Goal: Task Accomplishment & Management: Manage account settings

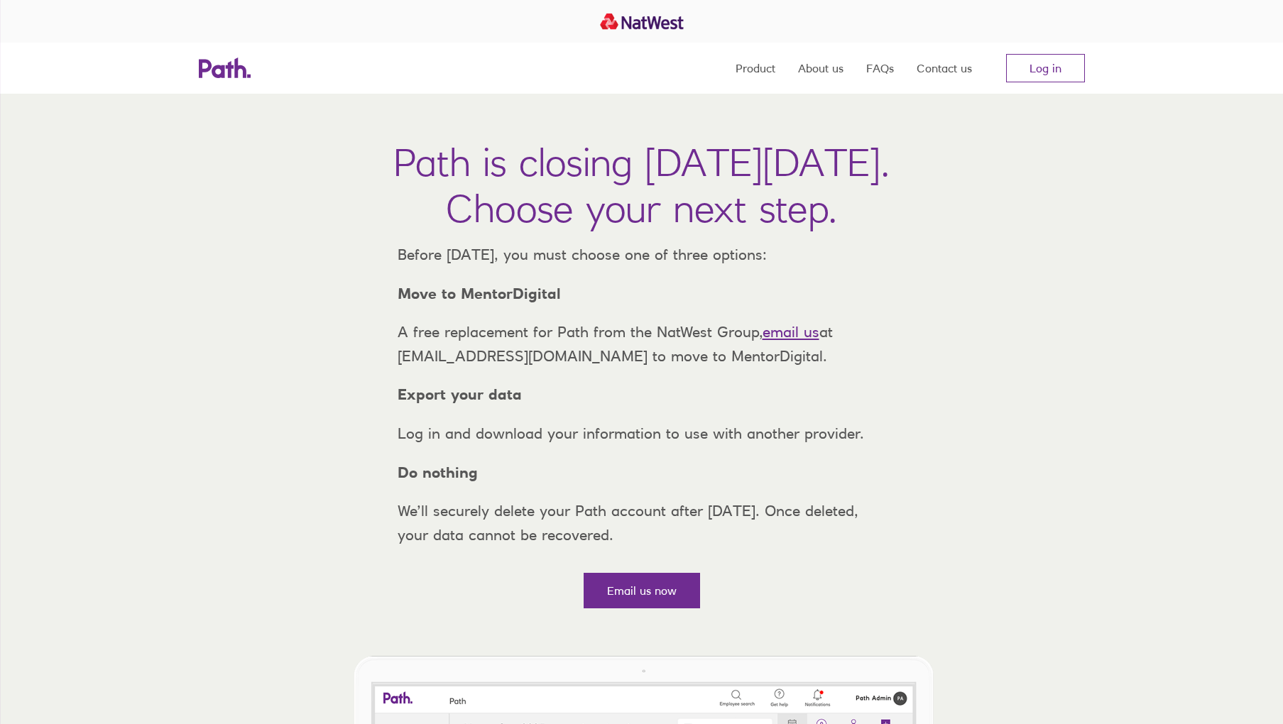
click at [1039, 69] on link "Log in" at bounding box center [1045, 68] width 79 height 28
click at [1034, 65] on link "Log in" at bounding box center [1045, 68] width 79 height 28
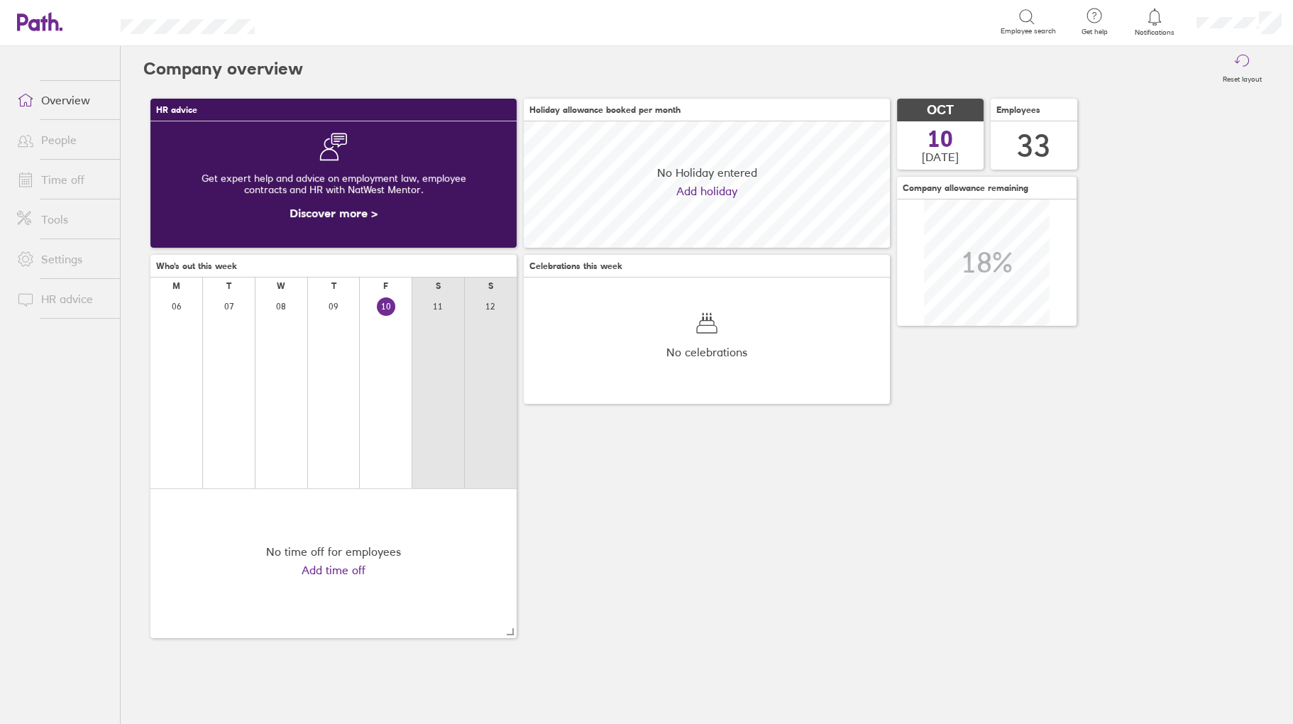
scroll to position [126, 366]
click at [60, 181] on link "Time off" at bounding box center [63, 179] width 114 height 28
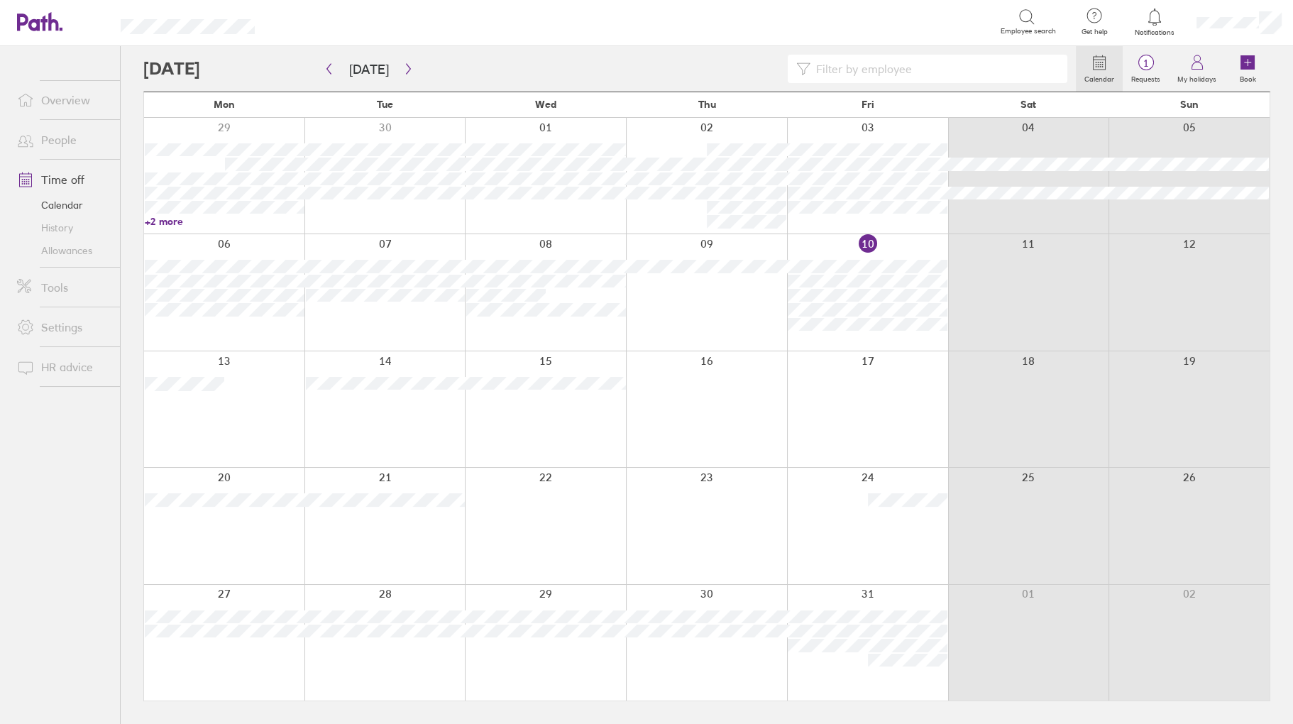
click at [70, 134] on link "People" at bounding box center [63, 140] width 114 height 28
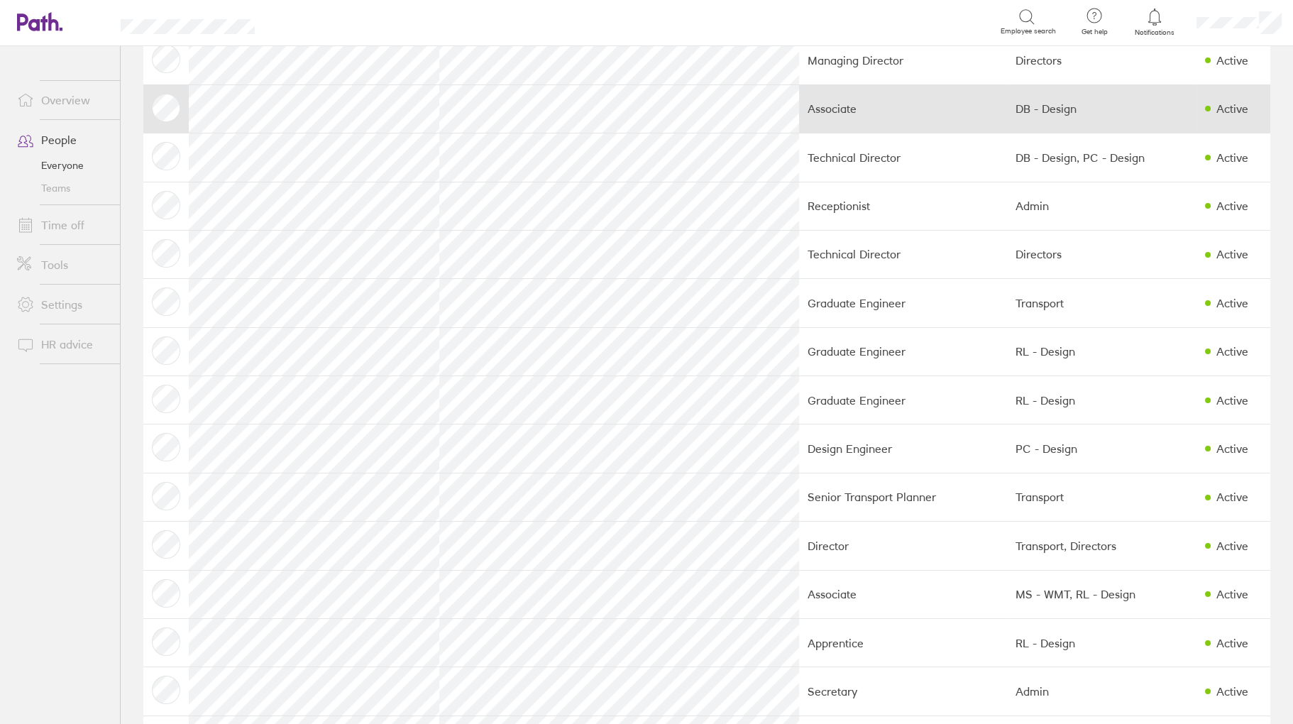
scroll to position [284, 0]
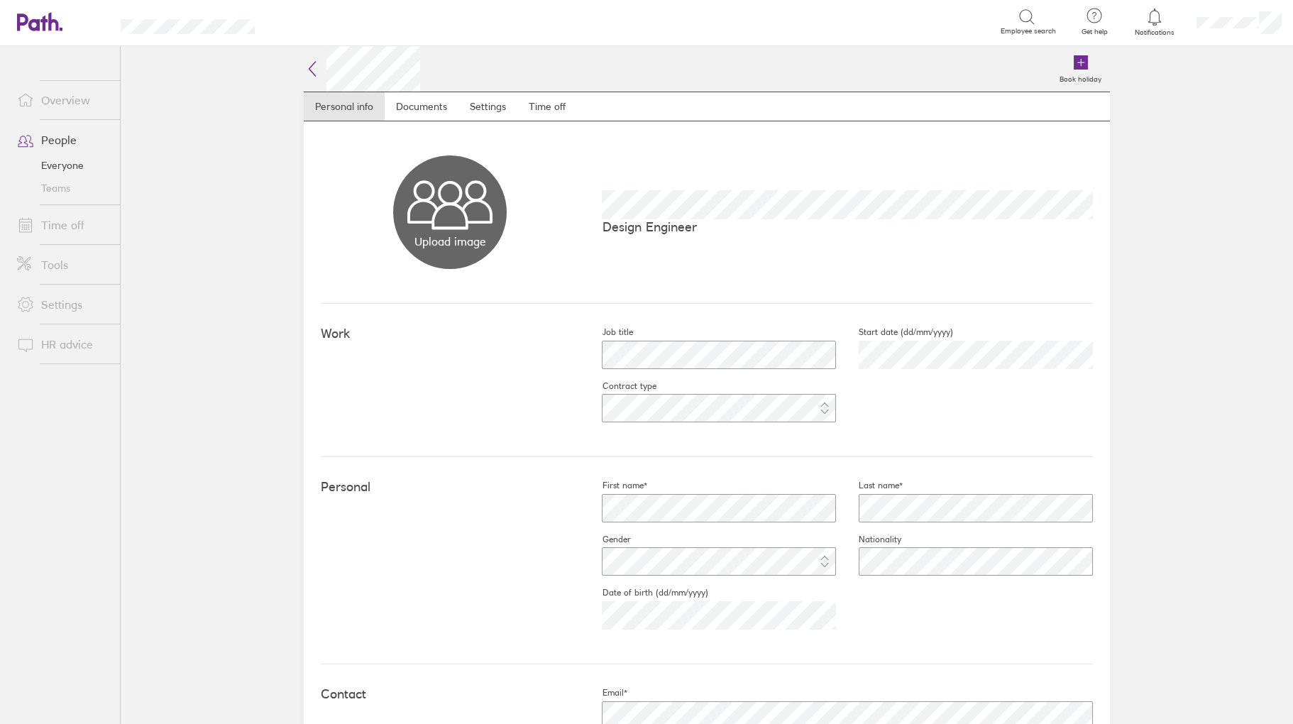
click at [55, 219] on link "Time off" at bounding box center [63, 225] width 114 height 28
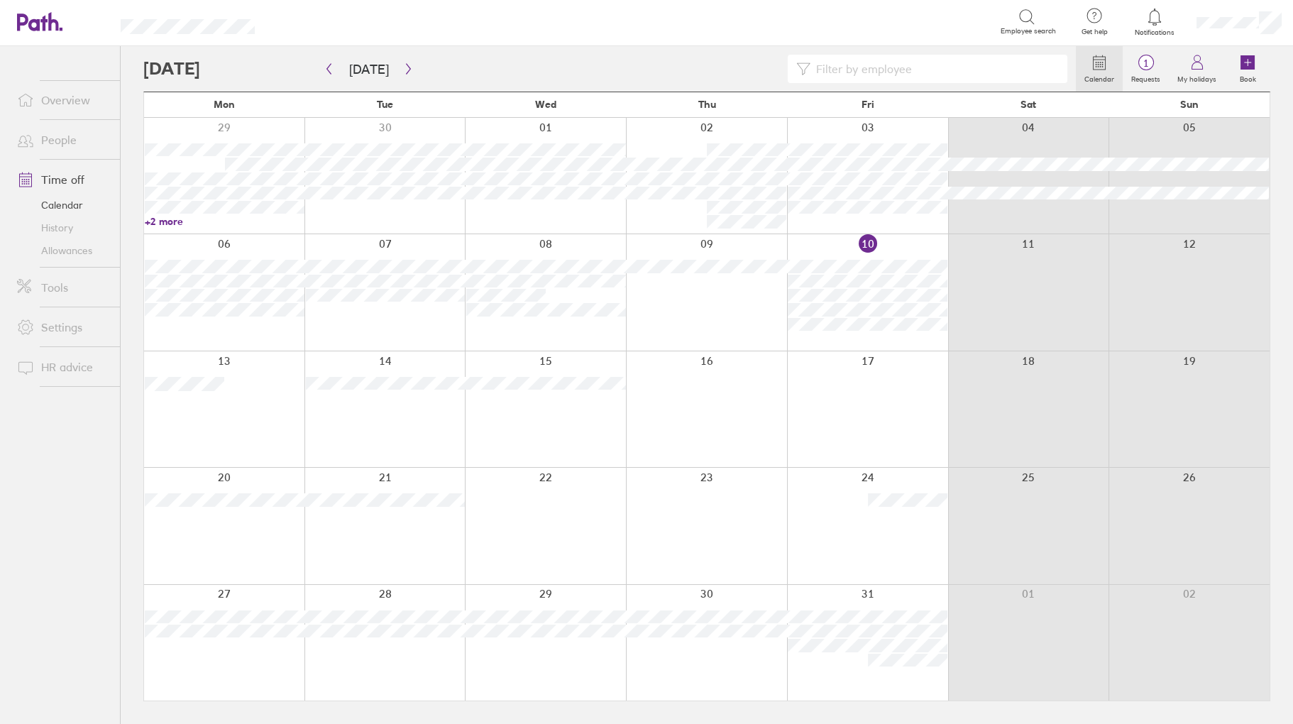
click at [855, 72] on input at bounding box center [935, 68] width 248 height 27
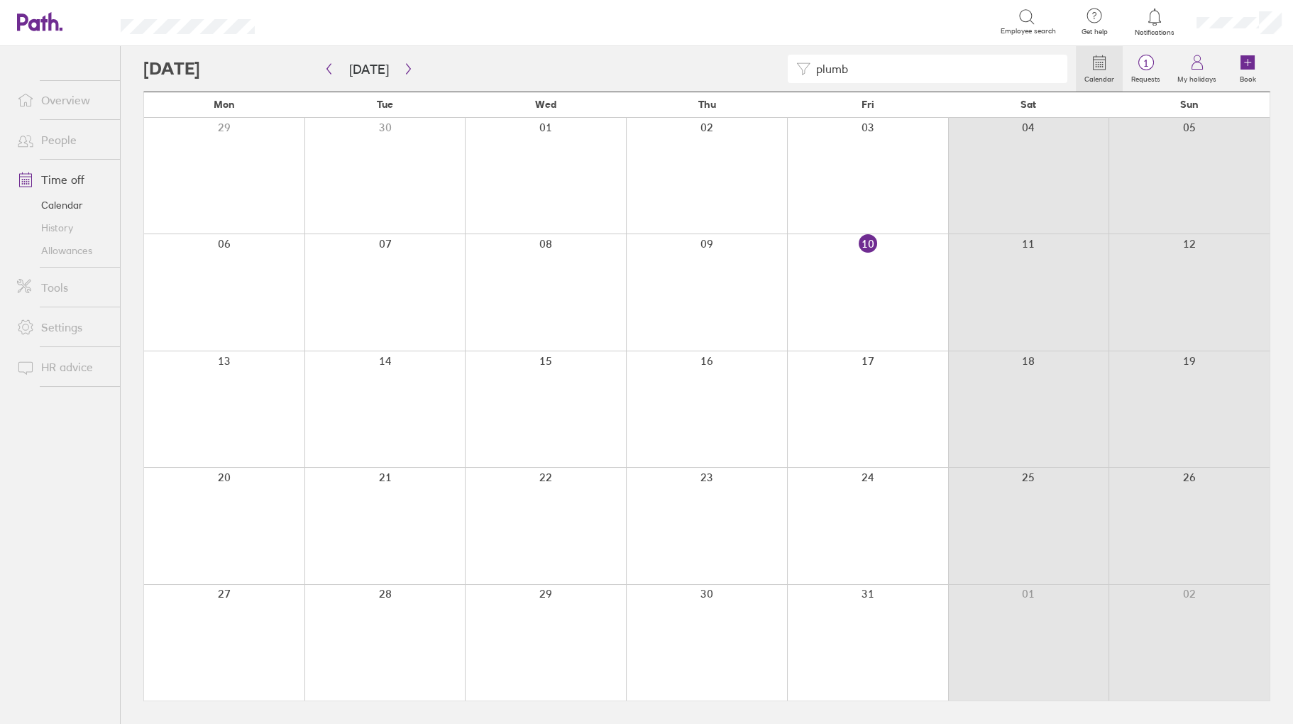
type input "plumb"
click at [403, 63] on icon "button" at bounding box center [408, 68] width 11 height 11
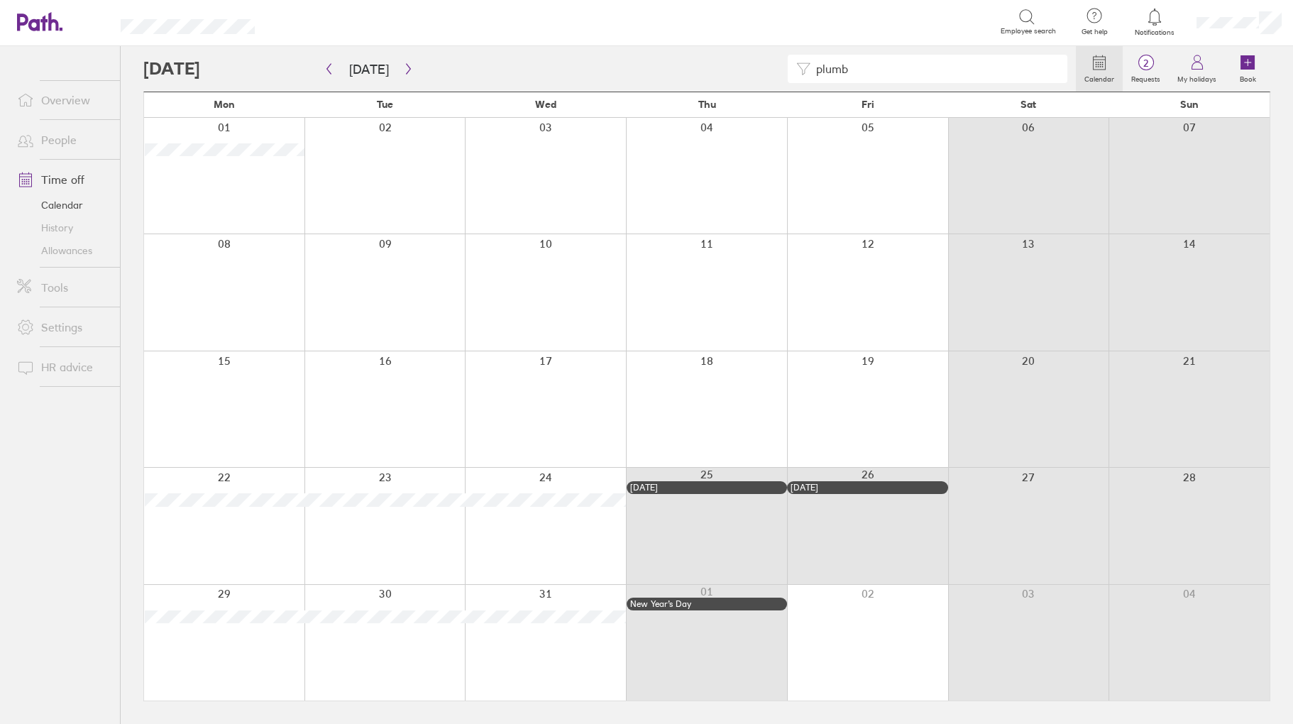
click at [66, 144] on link "People" at bounding box center [63, 140] width 114 height 28
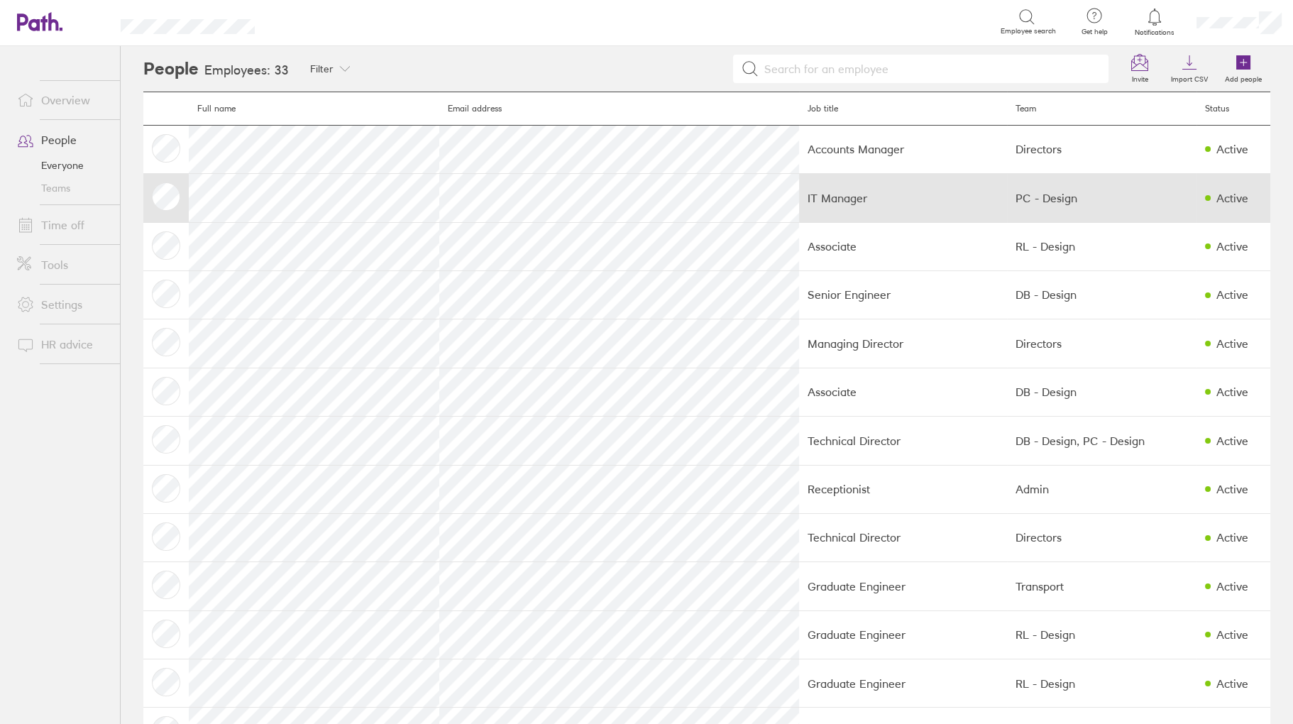
scroll to position [284, 0]
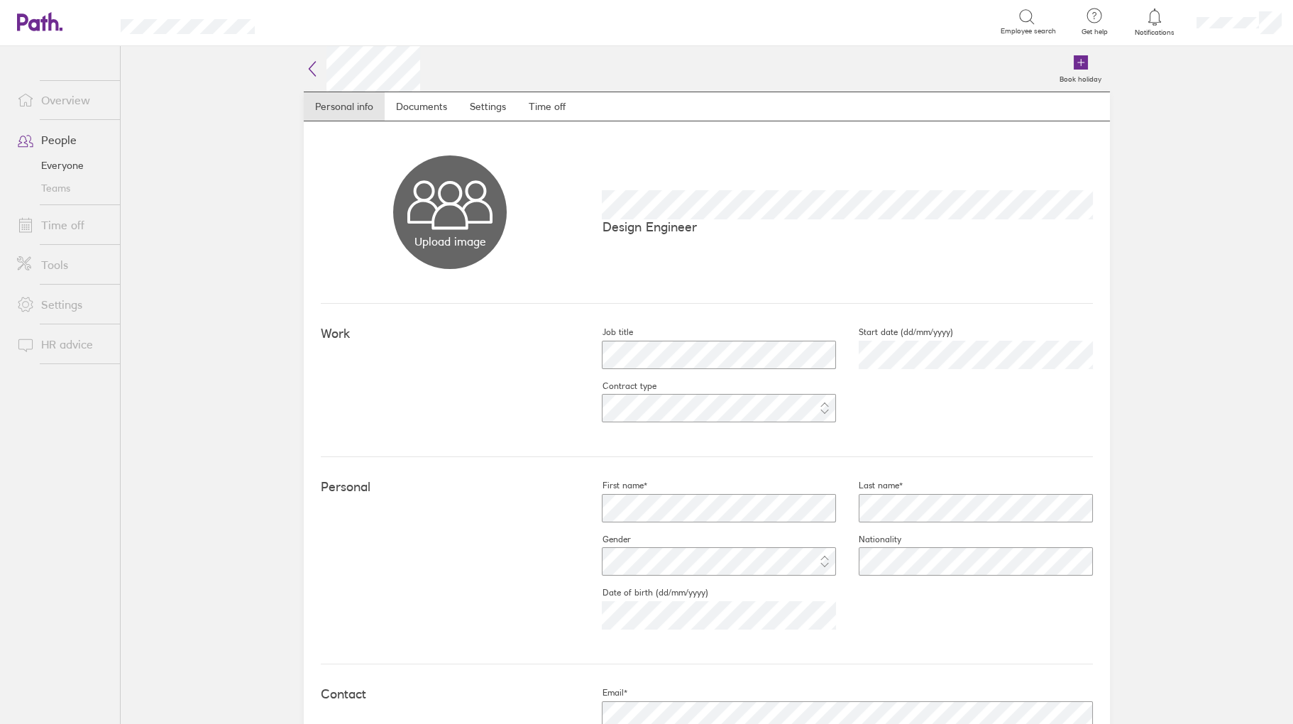
click at [550, 121] on div "Upload image Choose files Design Engineer" at bounding box center [707, 212] width 772 height 182
click at [549, 104] on link "Time off" at bounding box center [548, 106] width 60 height 28
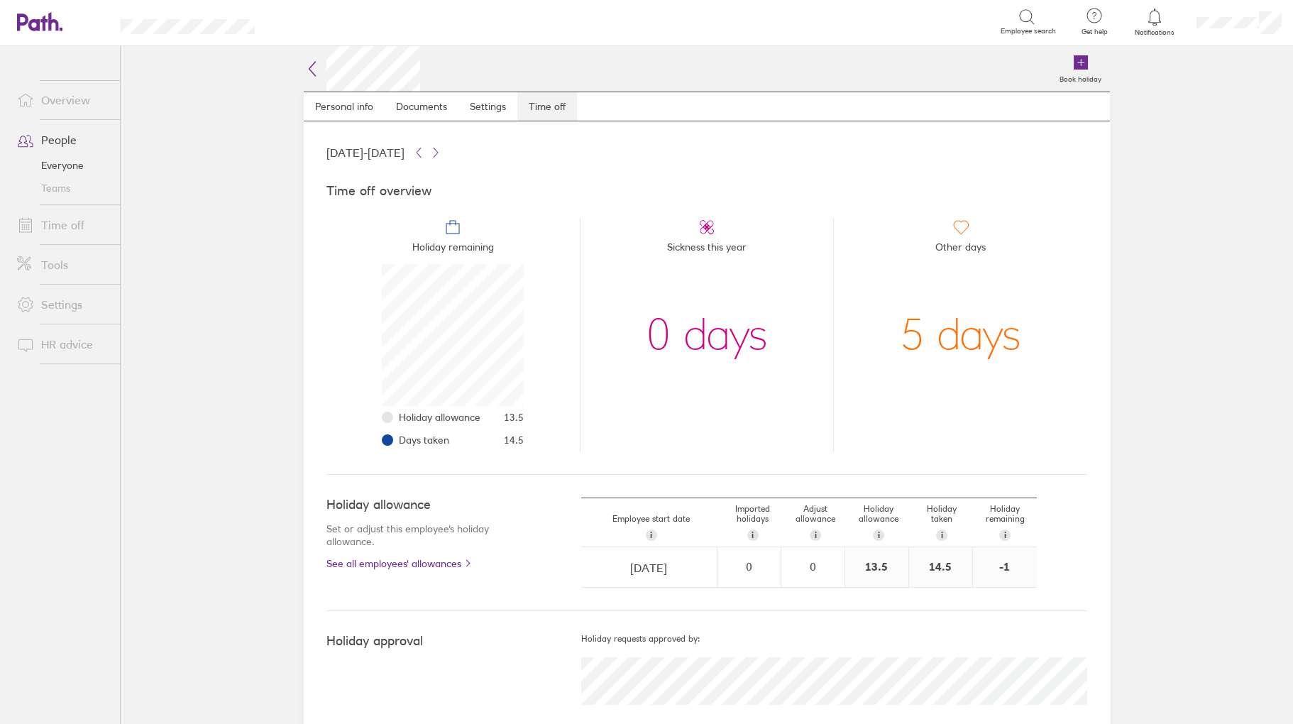
scroll to position [142, 142]
click at [55, 222] on link "Time off" at bounding box center [63, 225] width 114 height 28
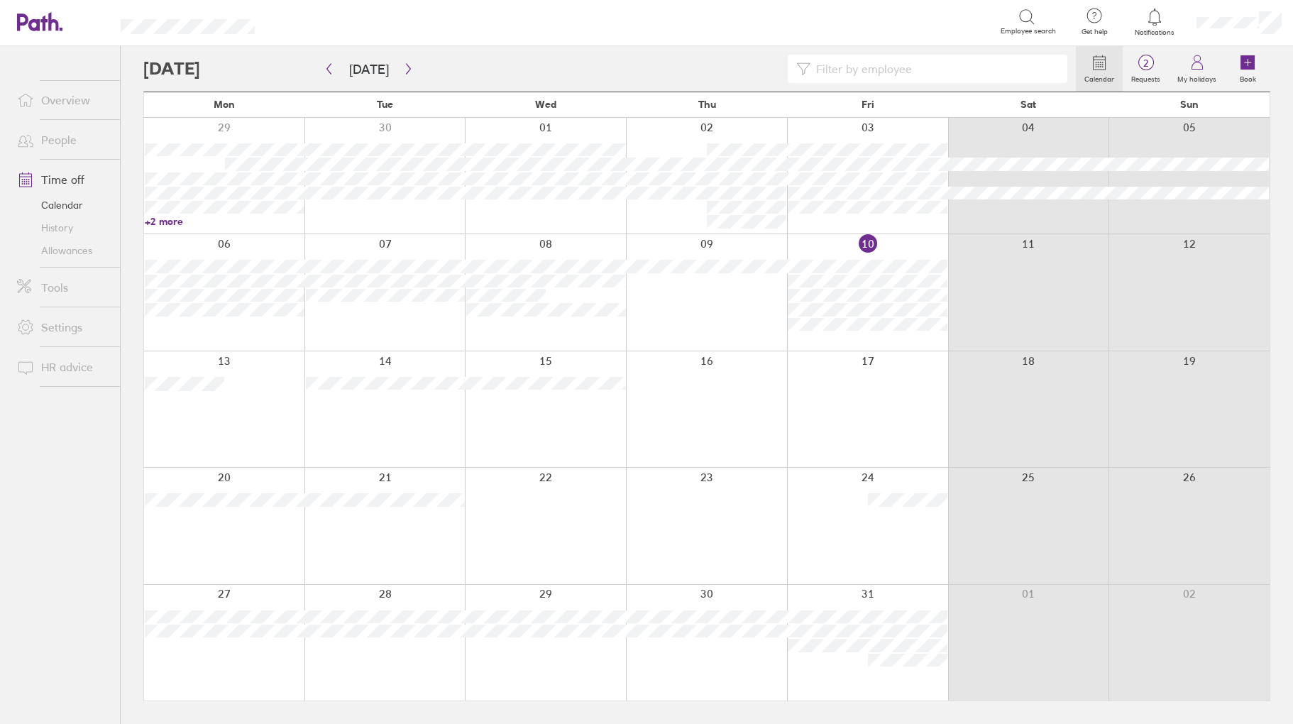
click at [854, 67] on input at bounding box center [935, 68] width 248 height 27
type input "plumb"
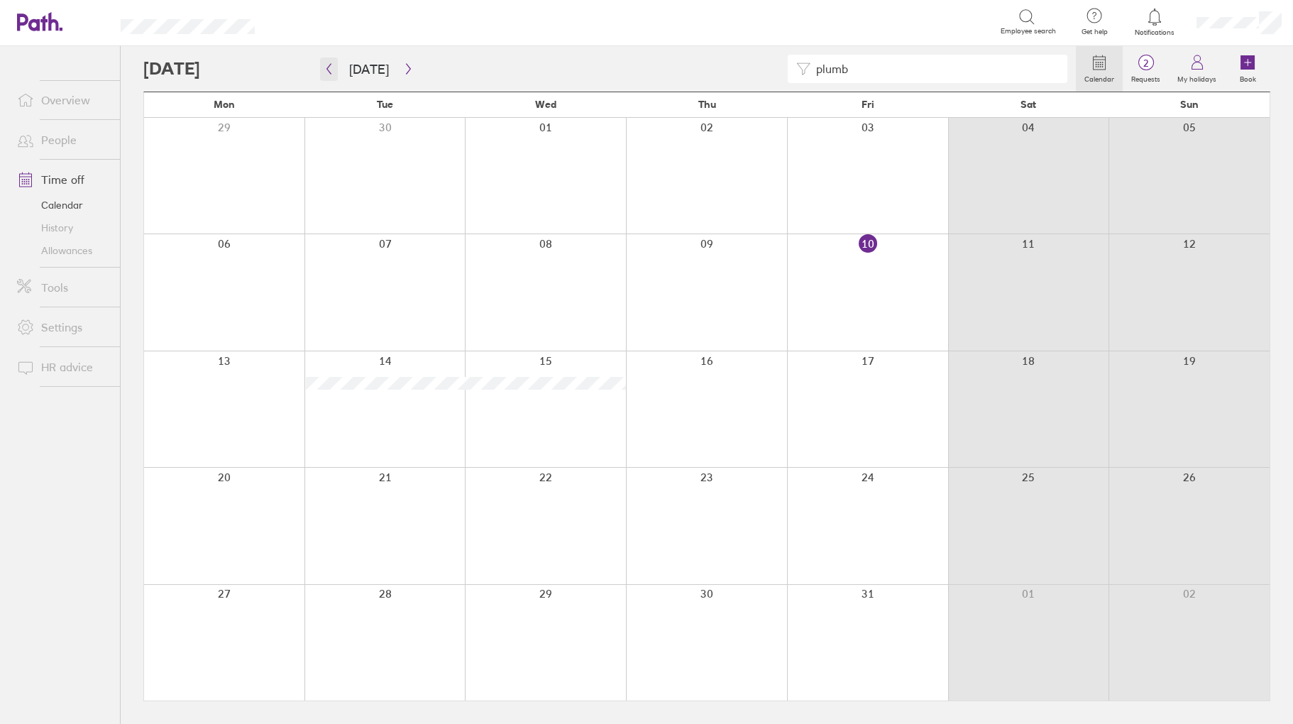
click at [329, 67] on icon "button" at bounding box center [329, 68] width 11 height 11
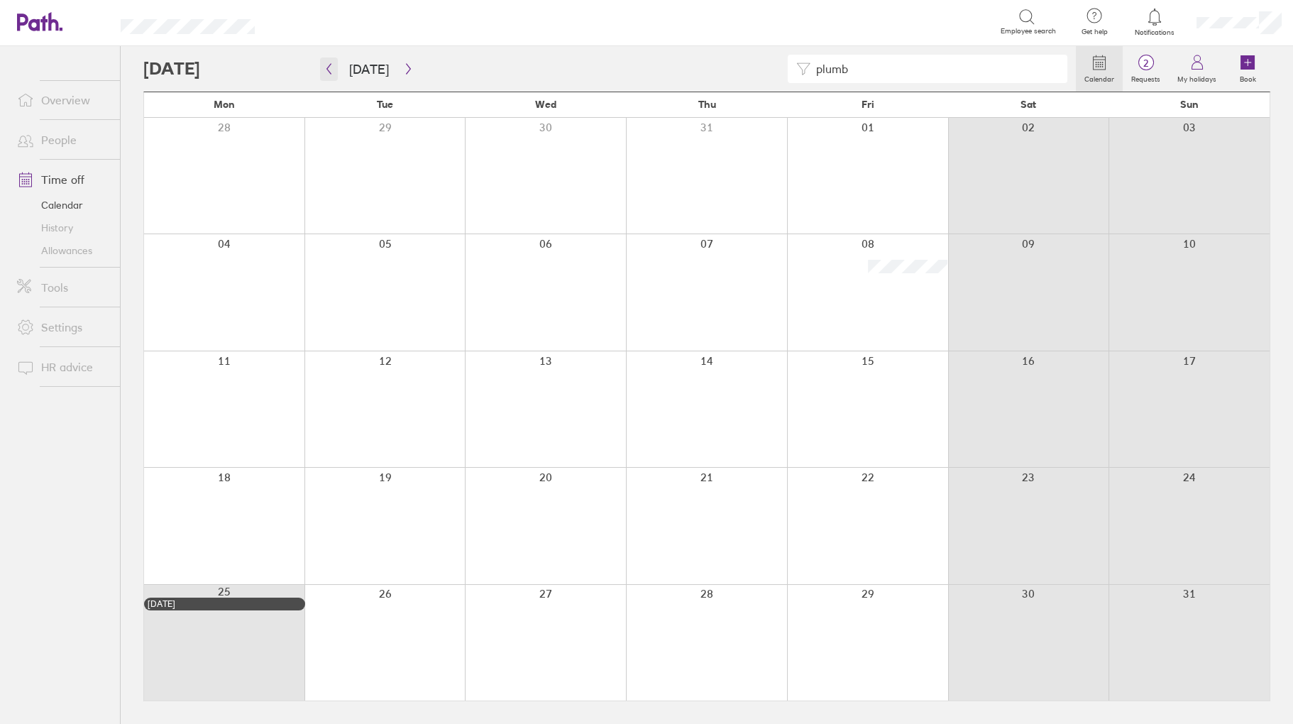
click at [329, 67] on icon "button" at bounding box center [329, 68] width 11 height 11
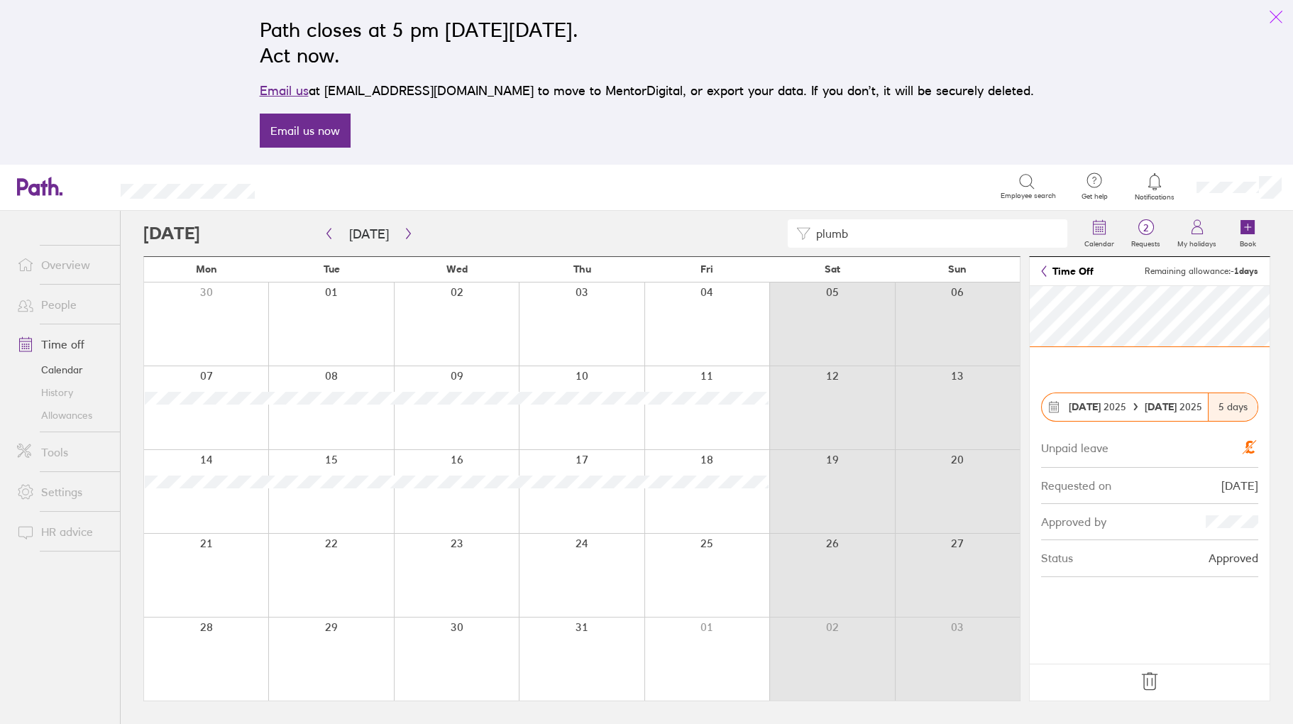
click at [1270, 19] on button "link" at bounding box center [1276, 17] width 28 height 28
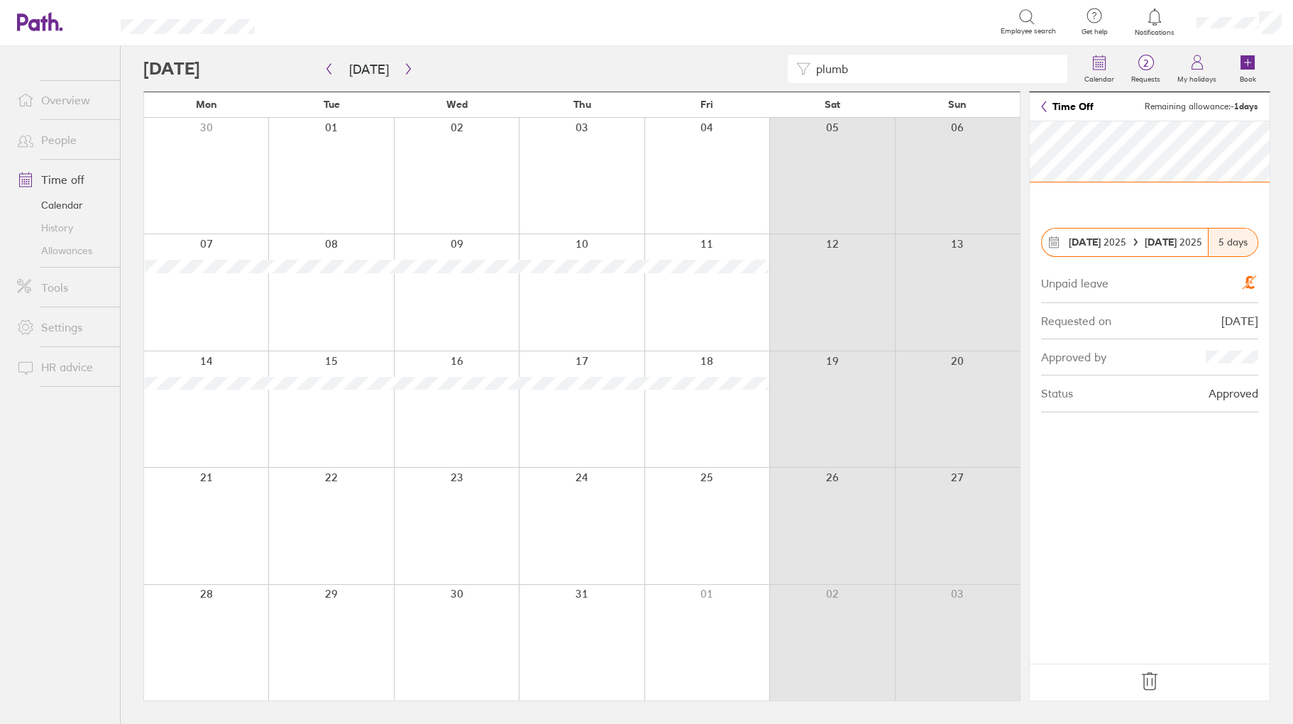
click at [62, 131] on link "People" at bounding box center [63, 140] width 114 height 28
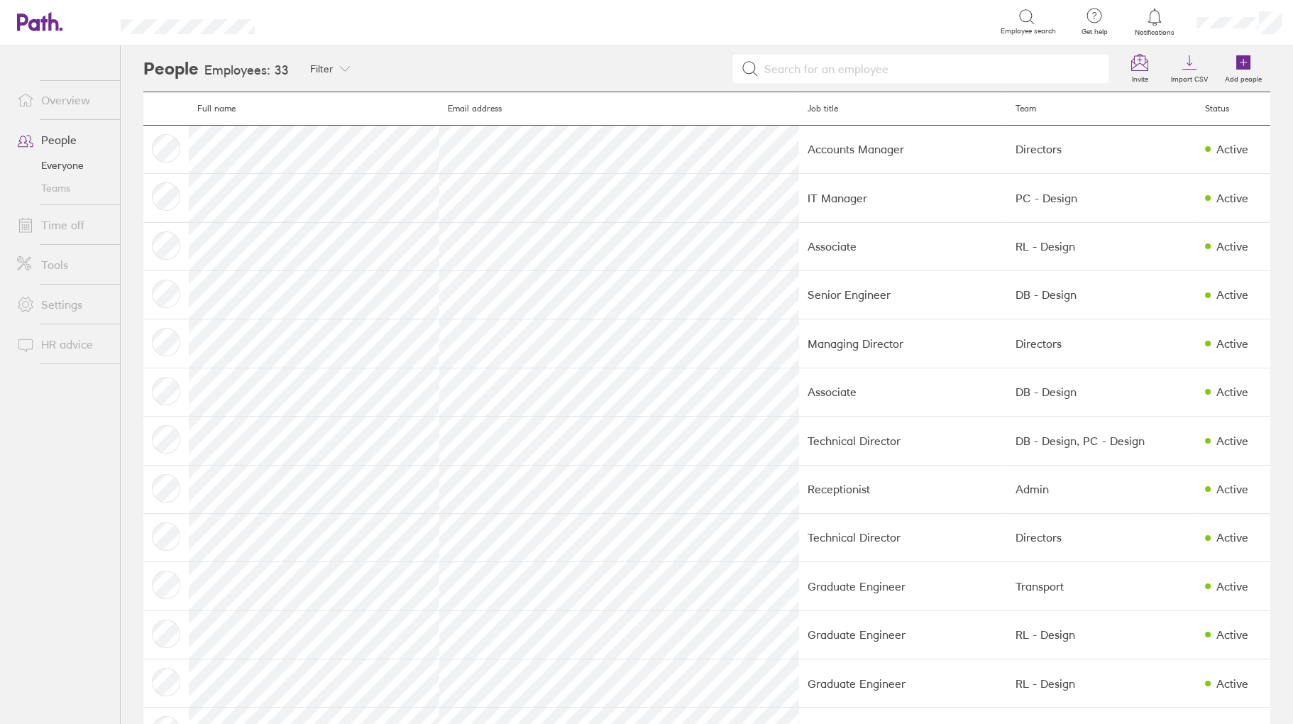
scroll to position [213, 0]
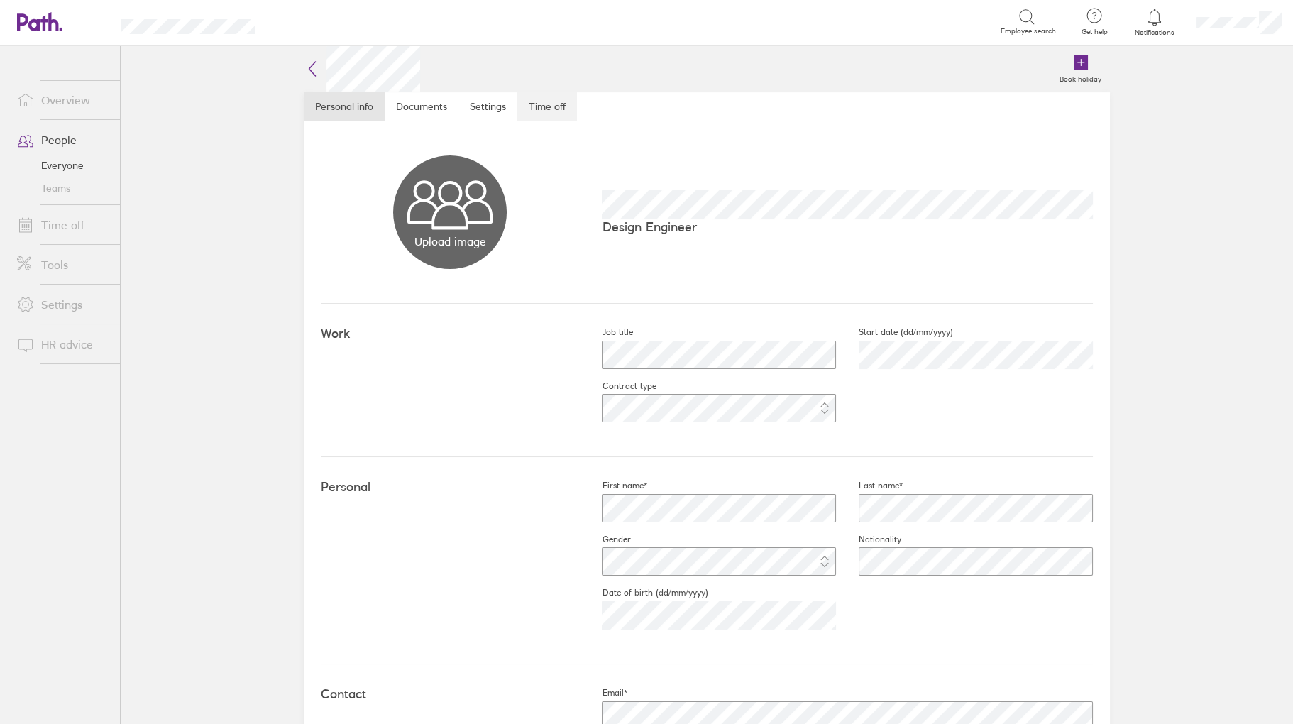
click at [547, 105] on link "Time off" at bounding box center [548, 106] width 60 height 28
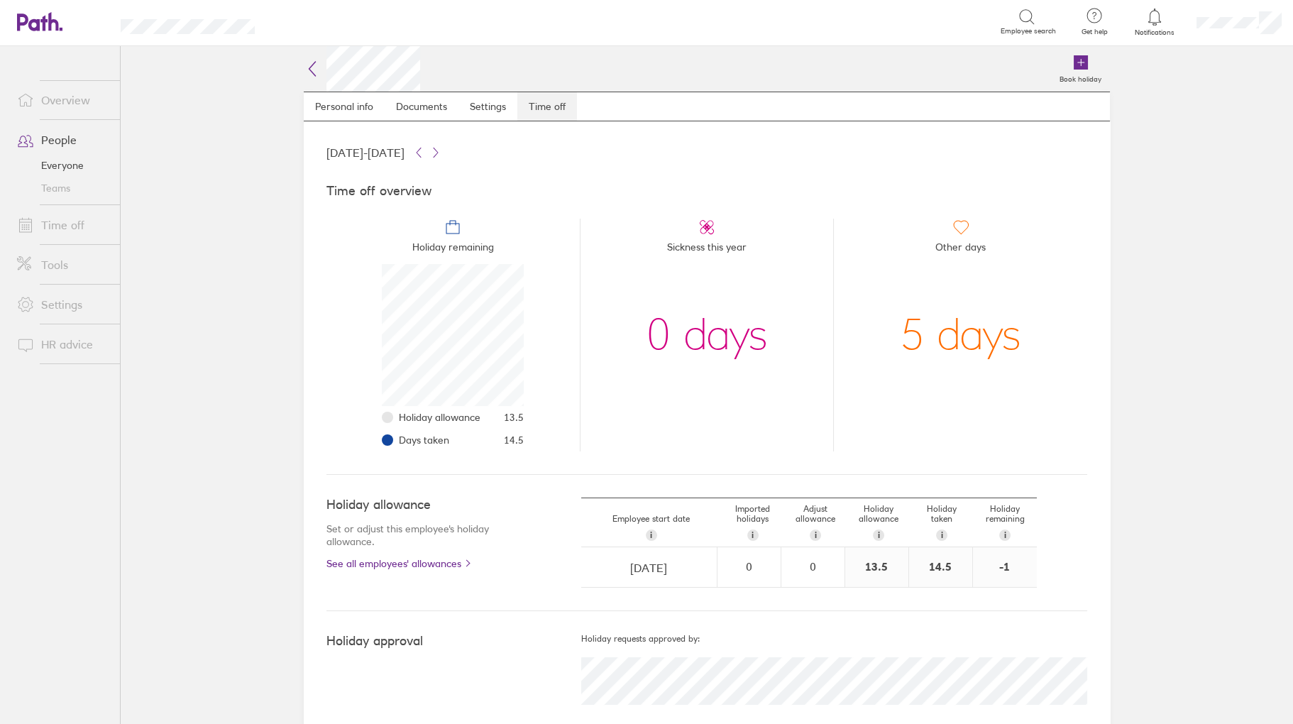
scroll to position [142, 142]
click at [241, 368] on main "Book holiday Personal info Documents Settings Time off [DATE] - [DATE] Time off…" at bounding box center [707, 385] width 1173 height 678
click at [56, 232] on link "Time off" at bounding box center [63, 225] width 114 height 28
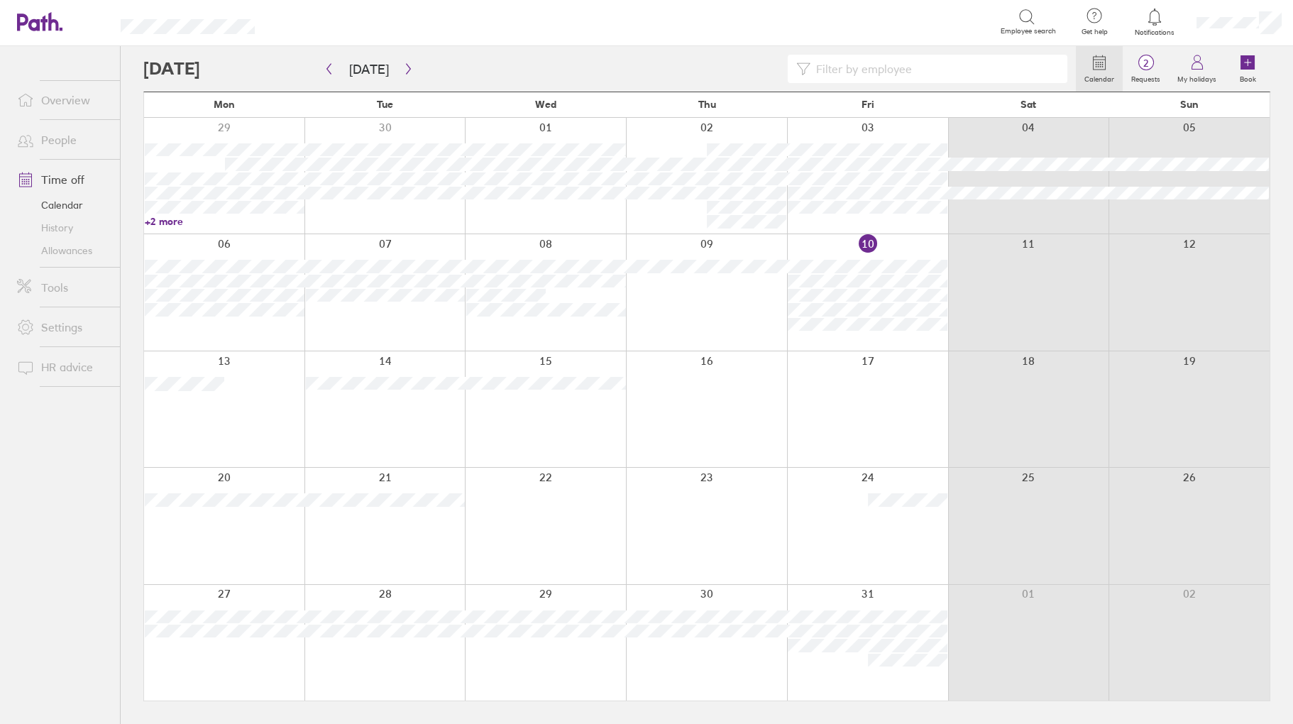
click at [1144, 70] on circle at bounding box center [1146, 62] width 15 height 15
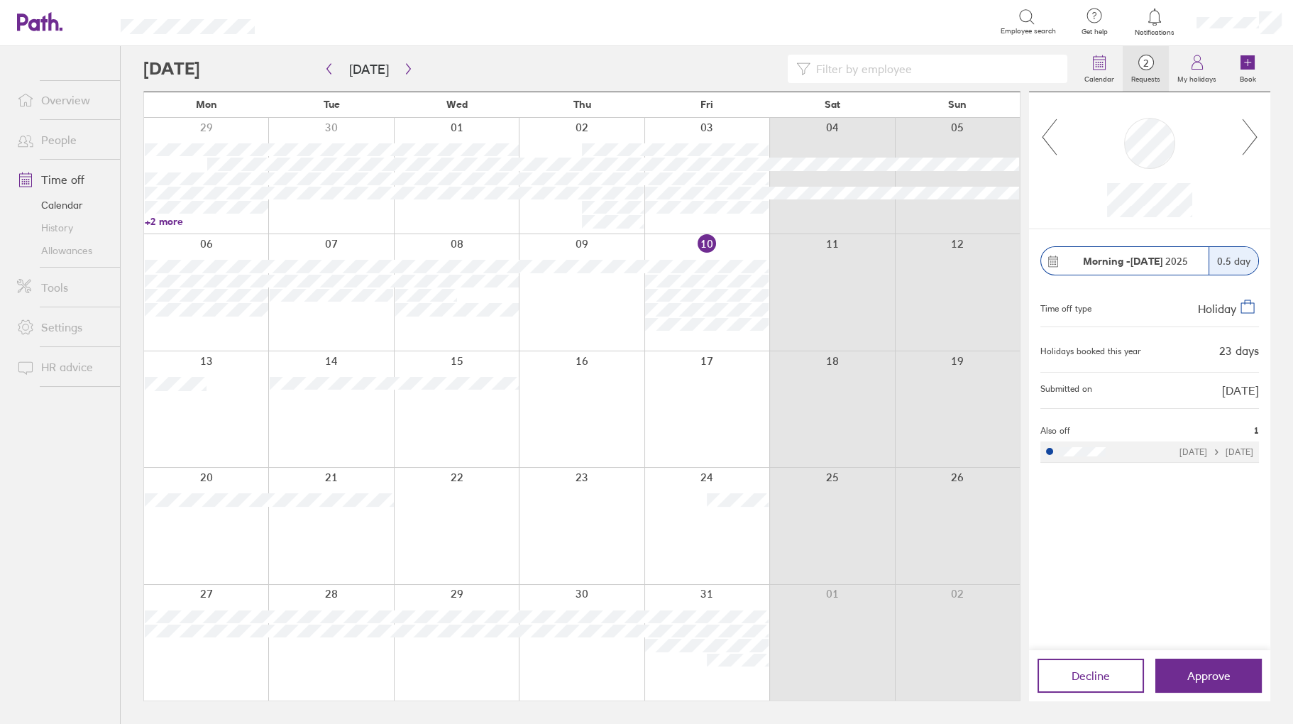
click at [1250, 138] on icon at bounding box center [1251, 137] width 18 height 38
click at [400, 61] on button "button" at bounding box center [409, 69] width 18 height 23
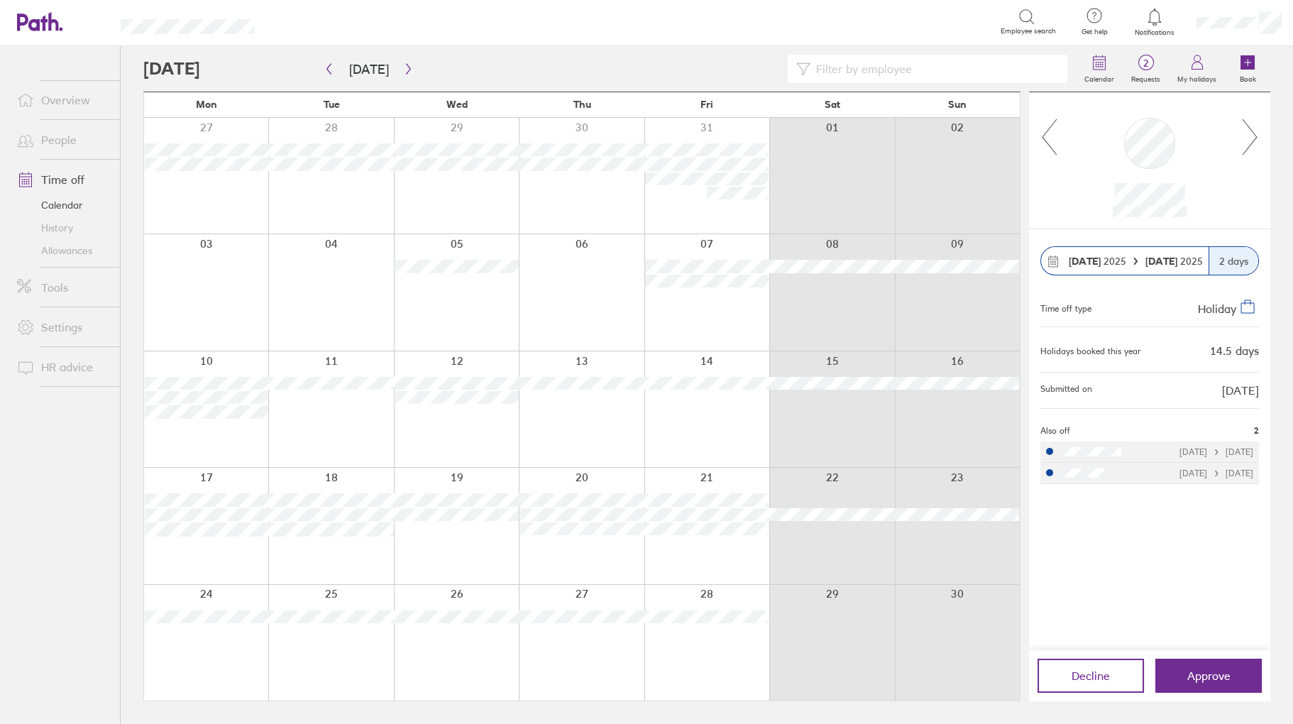
click at [68, 145] on link "People" at bounding box center [63, 140] width 114 height 28
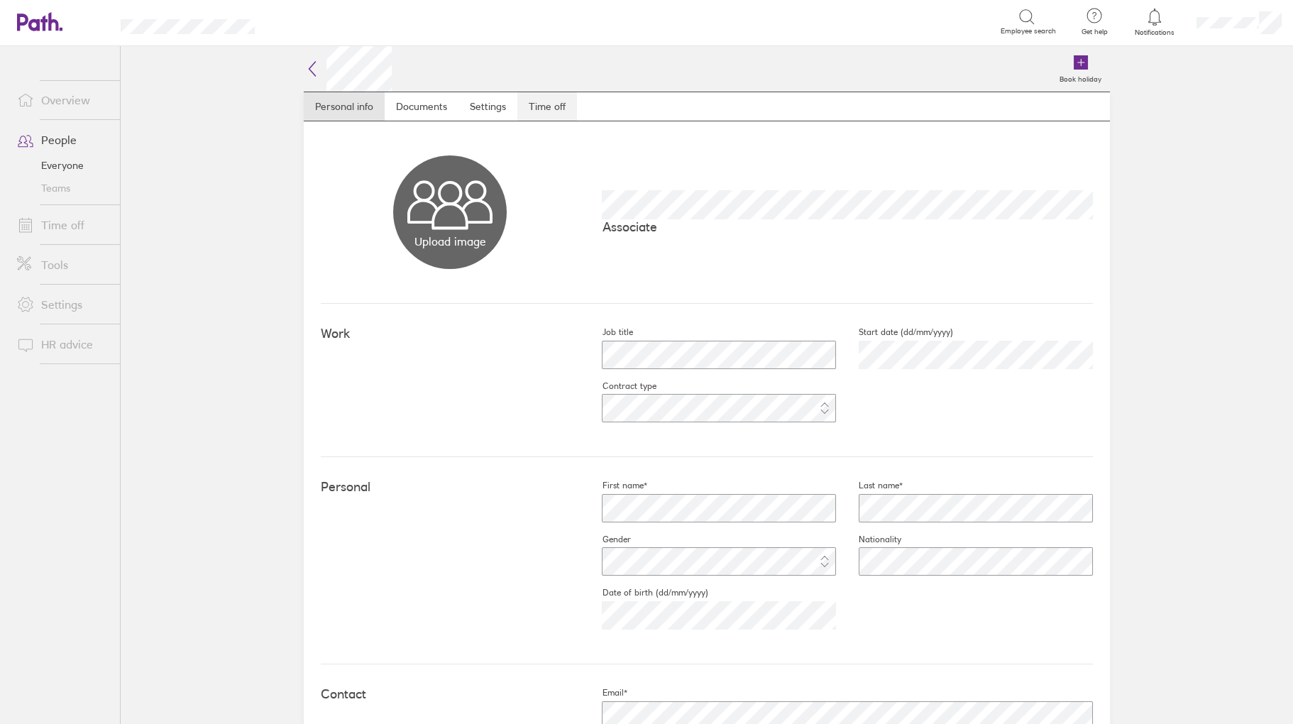
click at [533, 111] on link "Time off" at bounding box center [548, 106] width 60 height 28
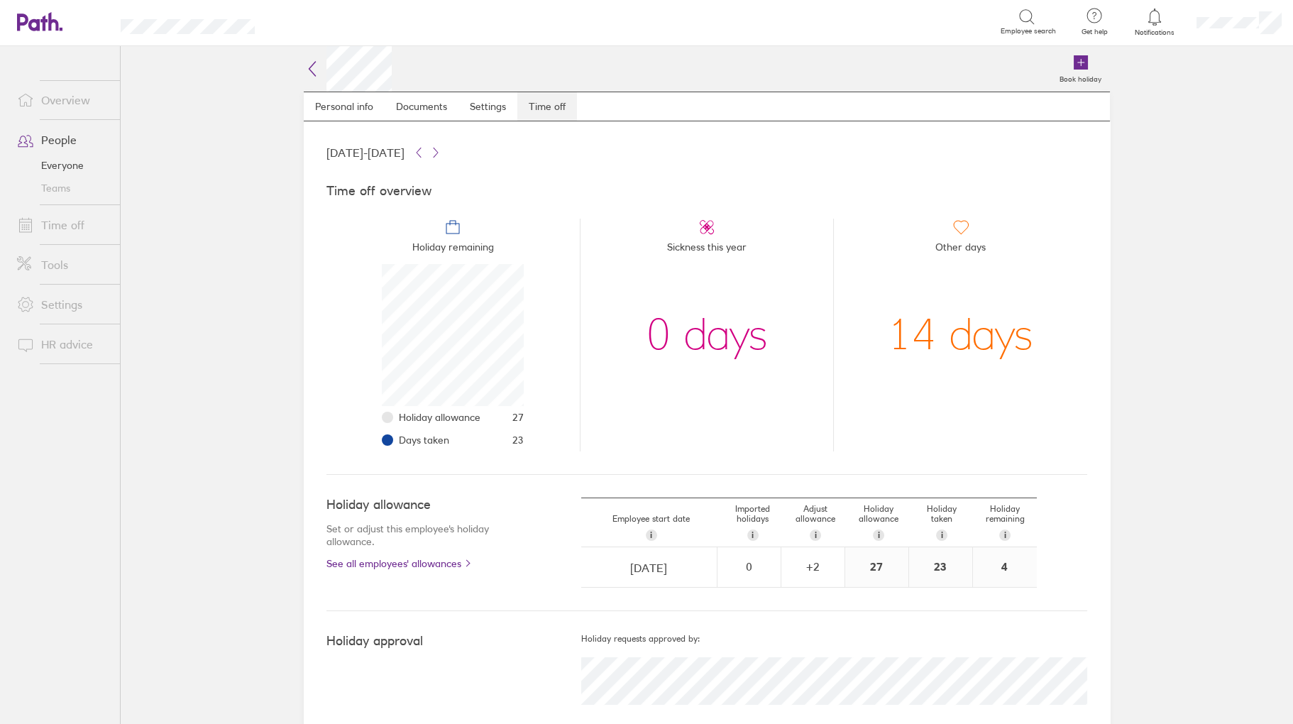
scroll to position [142, 142]
click at [73, 227] on link "Time off" at bounding box center [63, 225] width 114 height 28
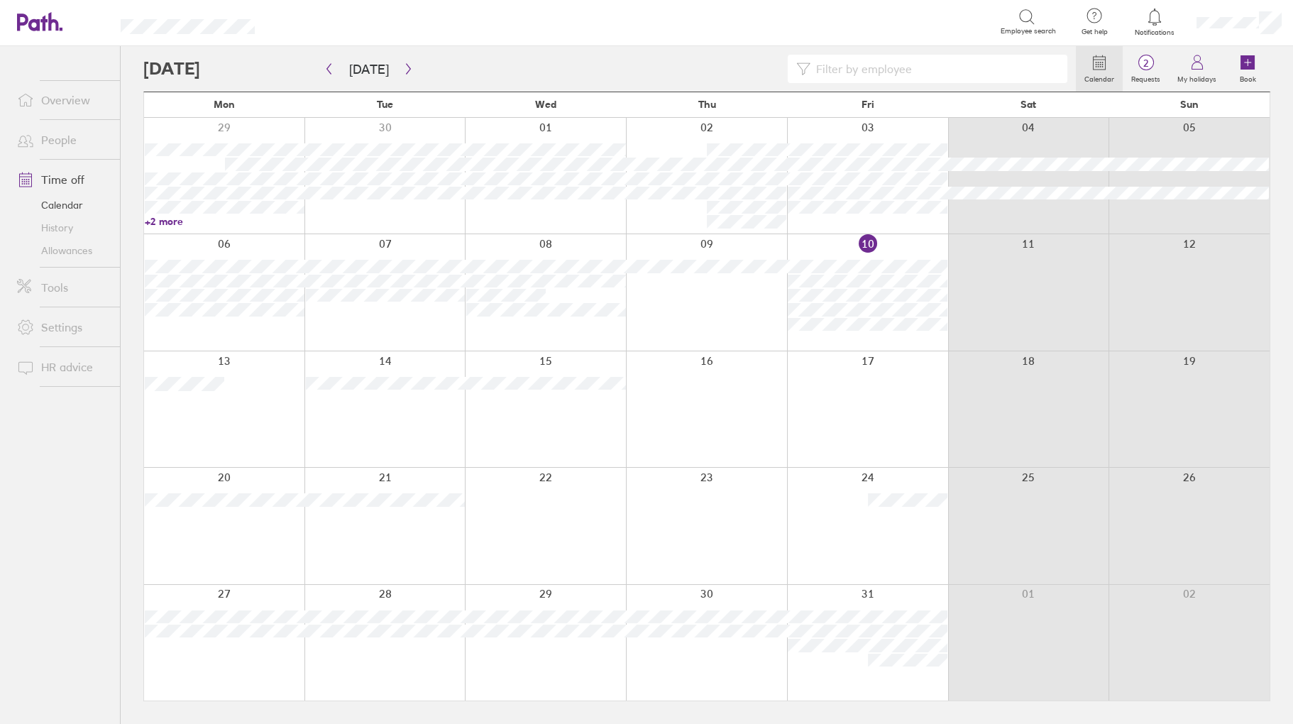
click at [906, 71] on input at bounding box center [935, 68] width 248 height 27
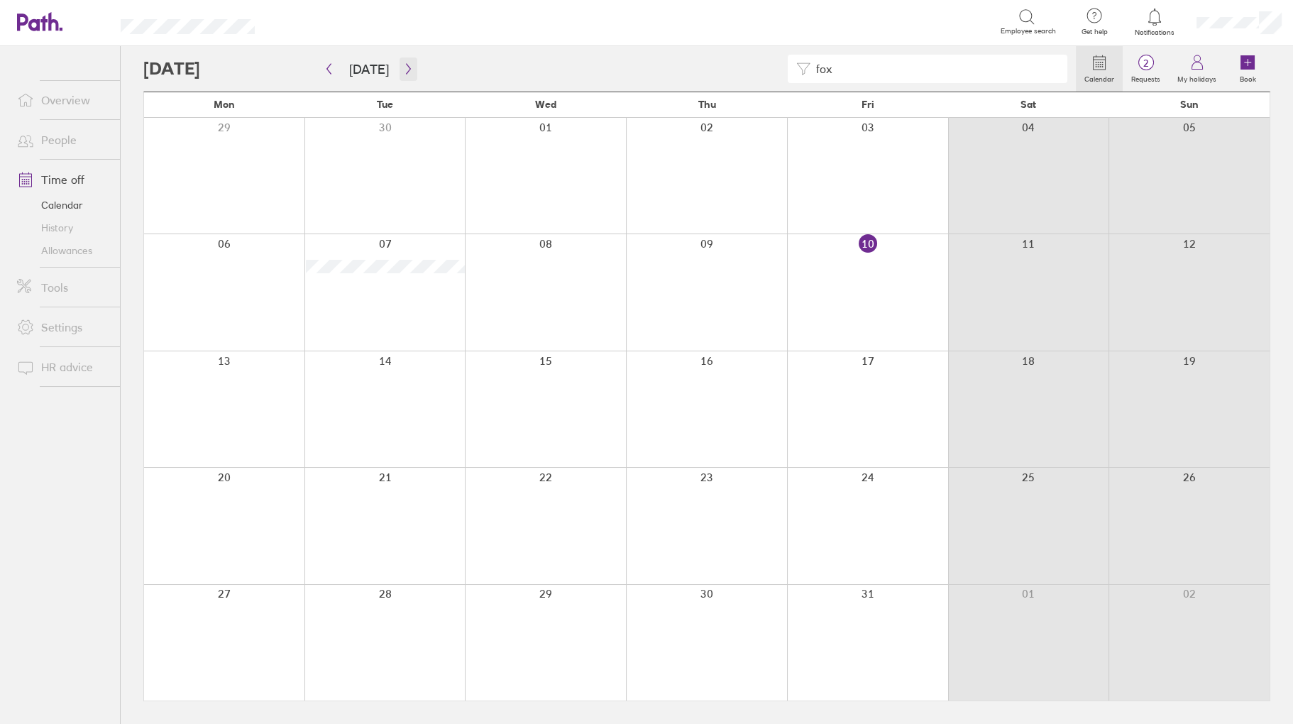
type input "fox"
click at [403, 73] on icon "button" at bounding box center [408, 68] width 11 height 11
click at [400, 75] on button "button" at bounding box center [409, 69] width 18 height 23
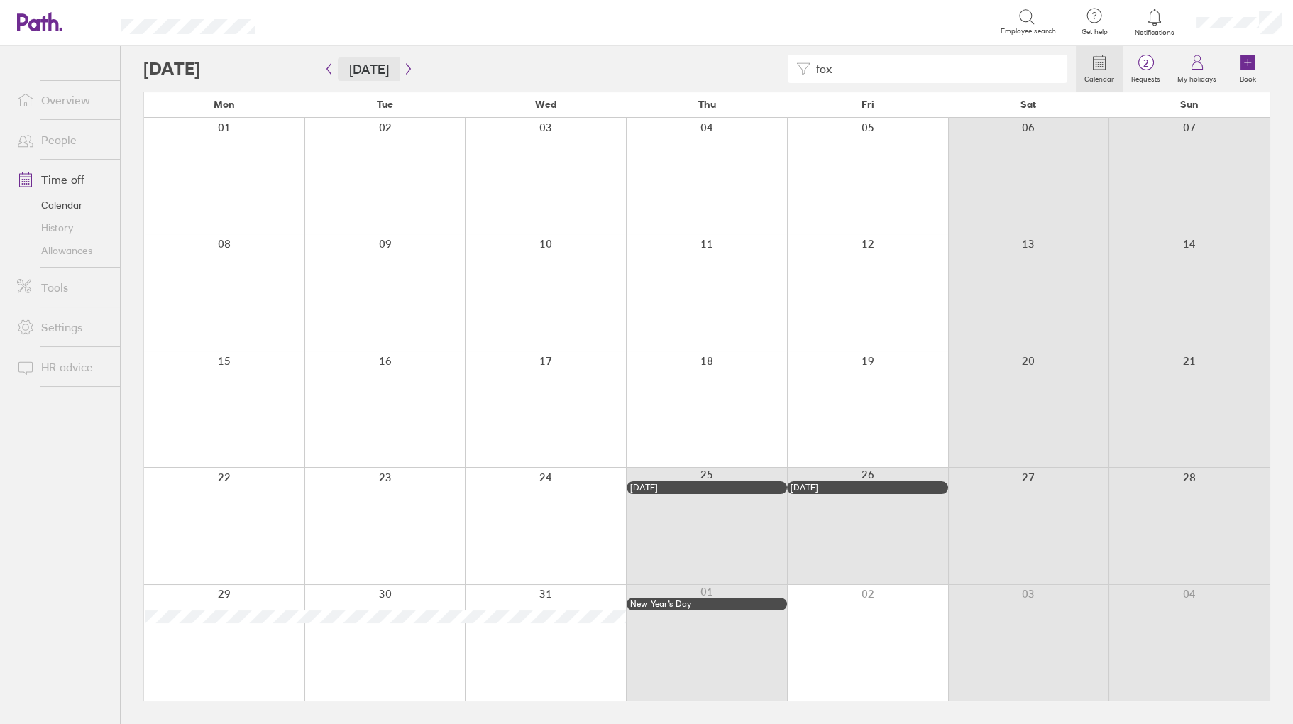
click at [372, 70] on button "[DATE]" at bounding box center [369, 69] width 62 height 23
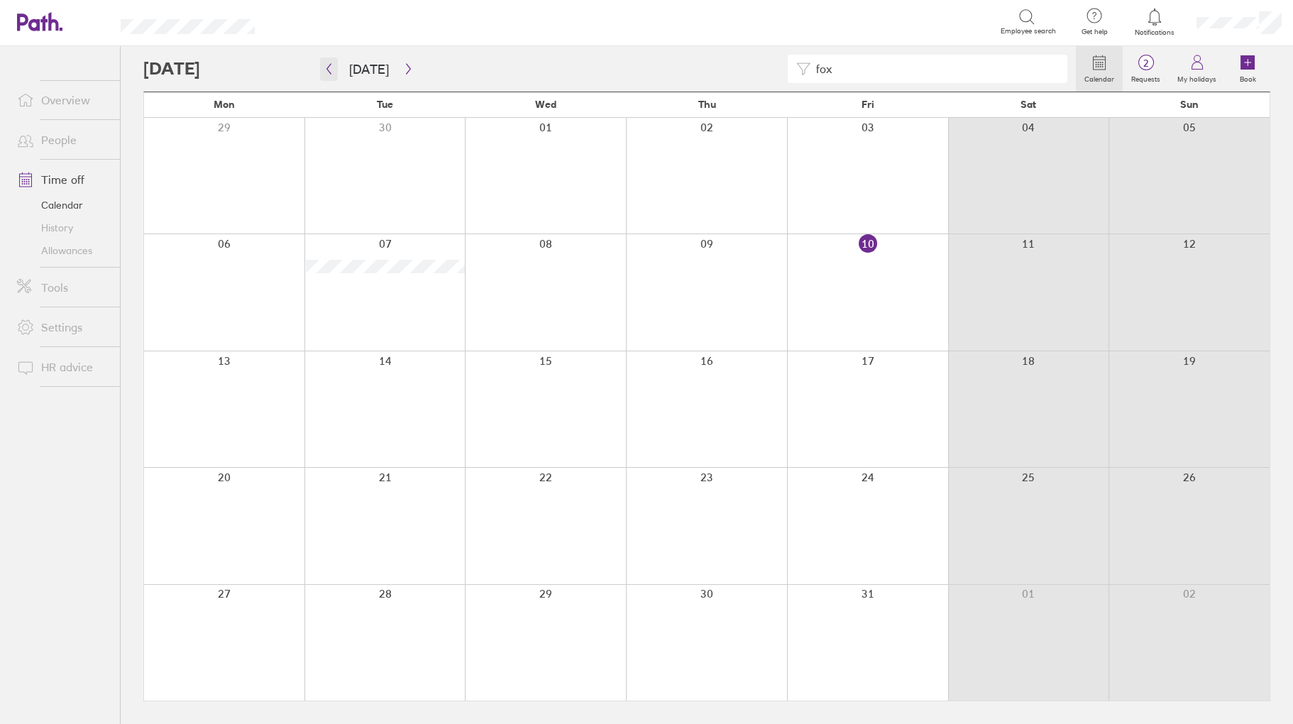
click at [322, 69] on button "button" at bounding box center [329, 69] width 18 height 23
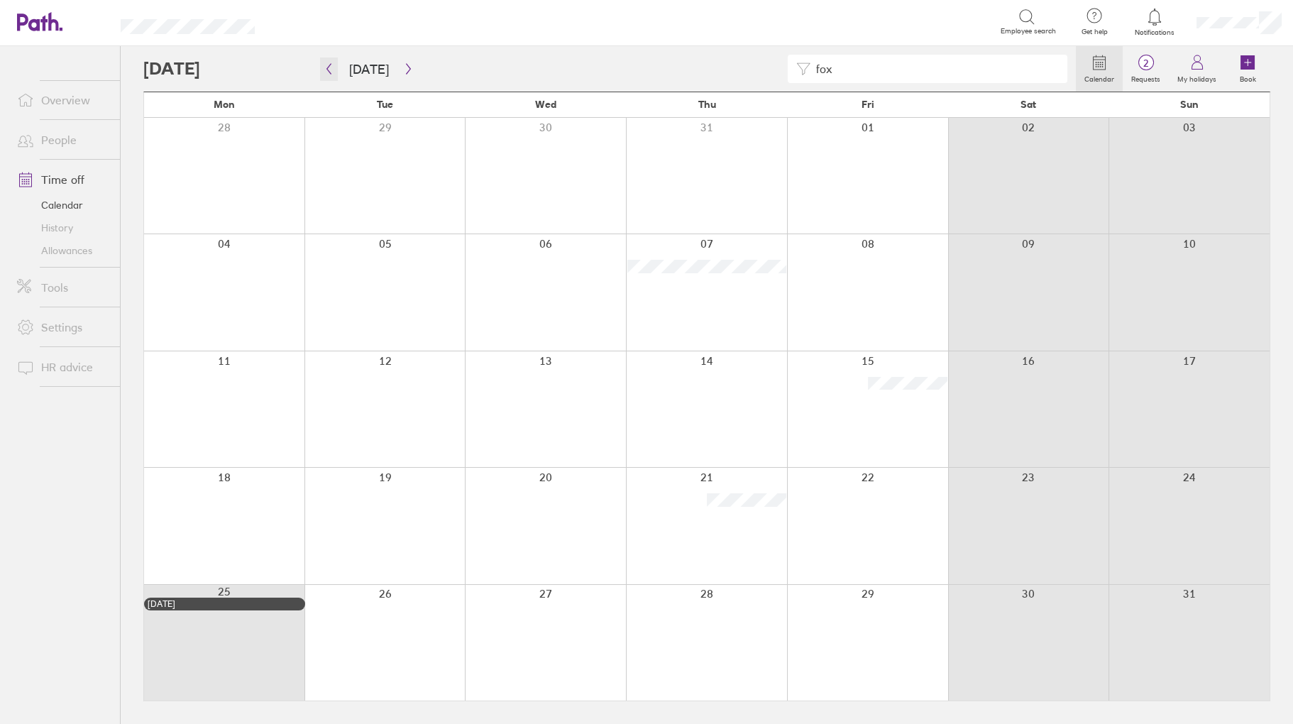
click at [331, 66] on icon "button" at bounding box center [329, 68] width 11 height 11
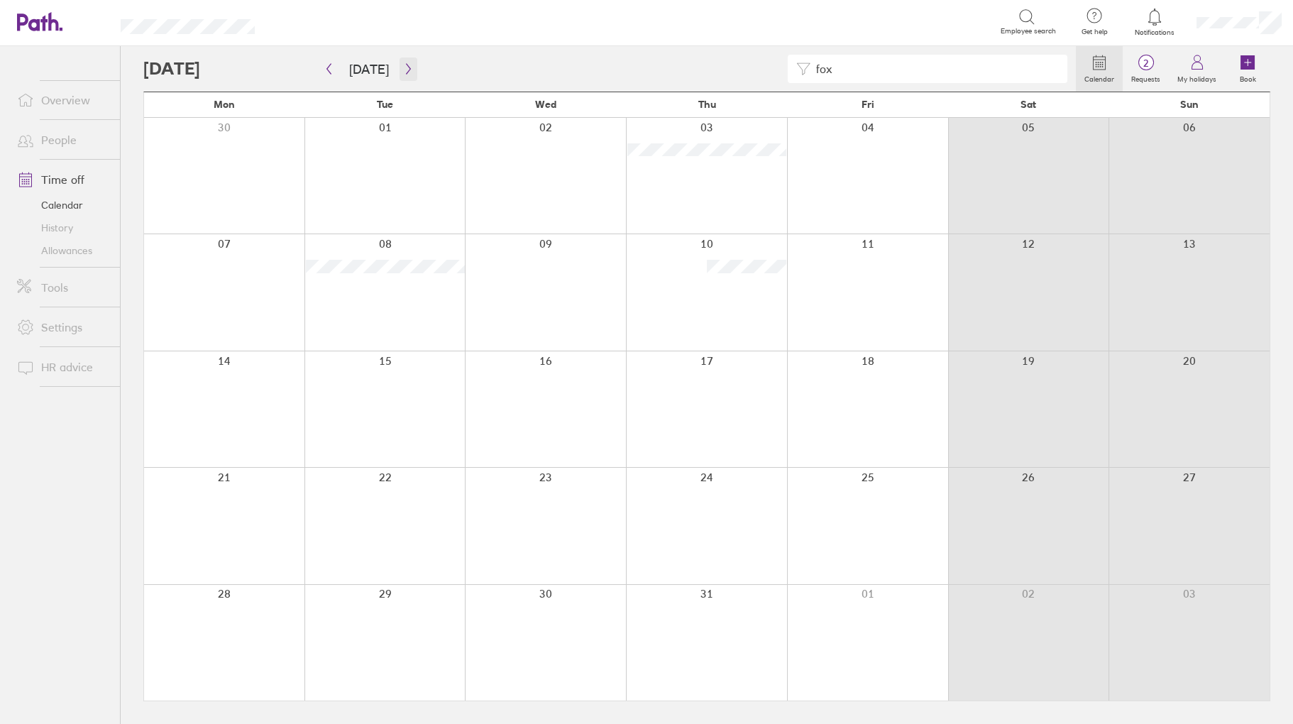
click at [403, 68] on icon "button" at bounding box center [408, 68] width 11 height 11
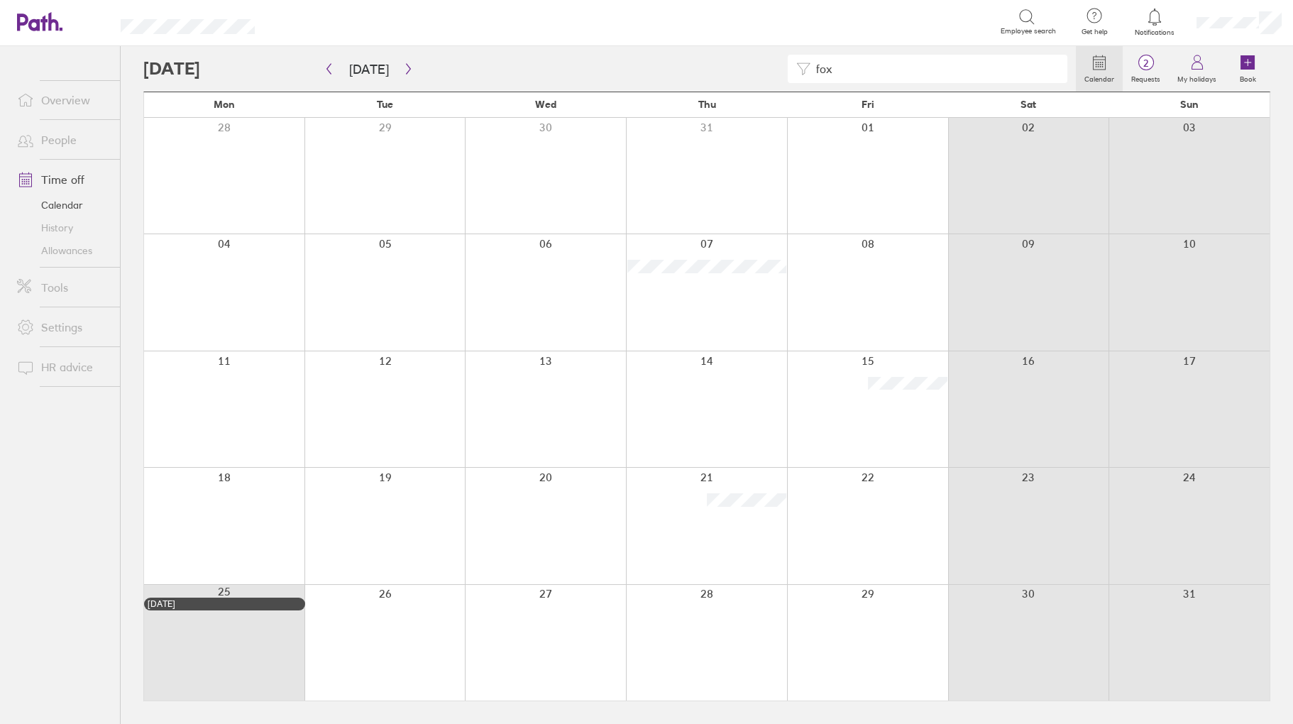
click at [319, 68] on div "fox Calendar 2 Requests My holidays Book [DATE] [DATE] Mon Tue Wed Thu Fri Sat …" at bounding box center [707, 385] width 1173 height 678
click at [331, 67] on icon "button" at bounding box center [329, 68] width 11 height 11
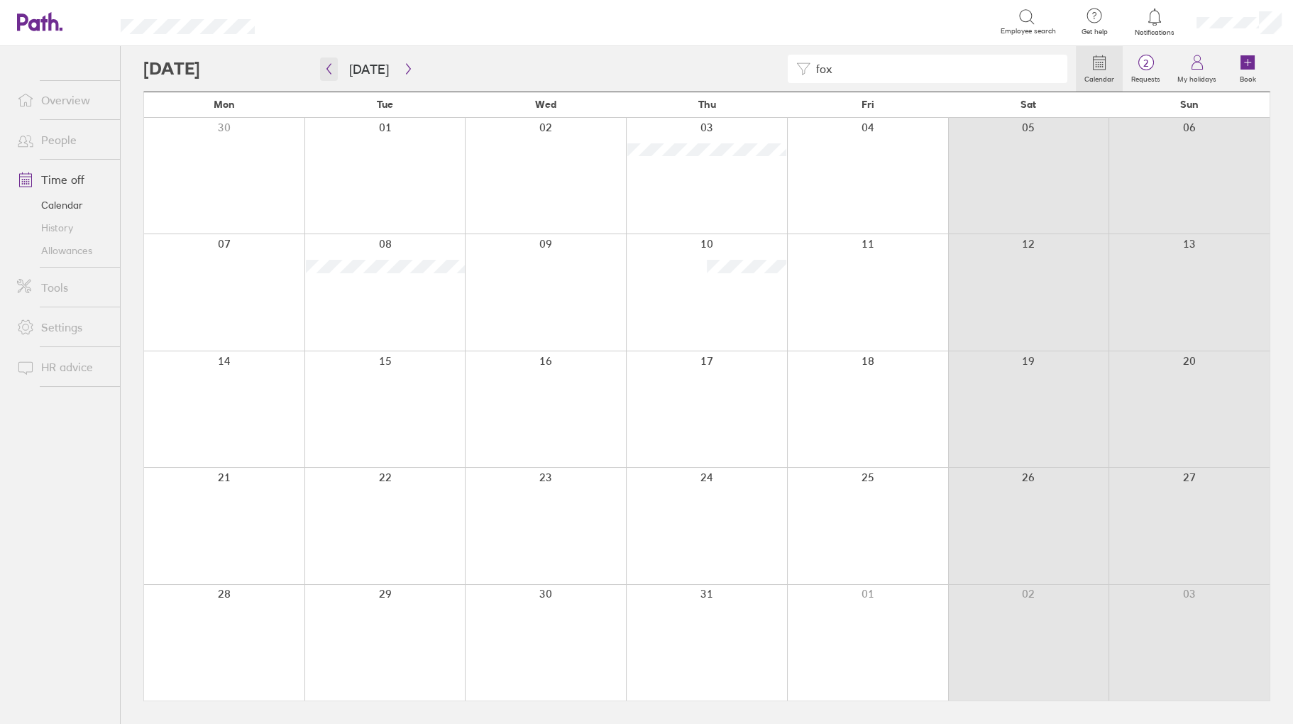
click at [332, 67] on icon "button" at bounding box center [329, 68] width 11 height 11
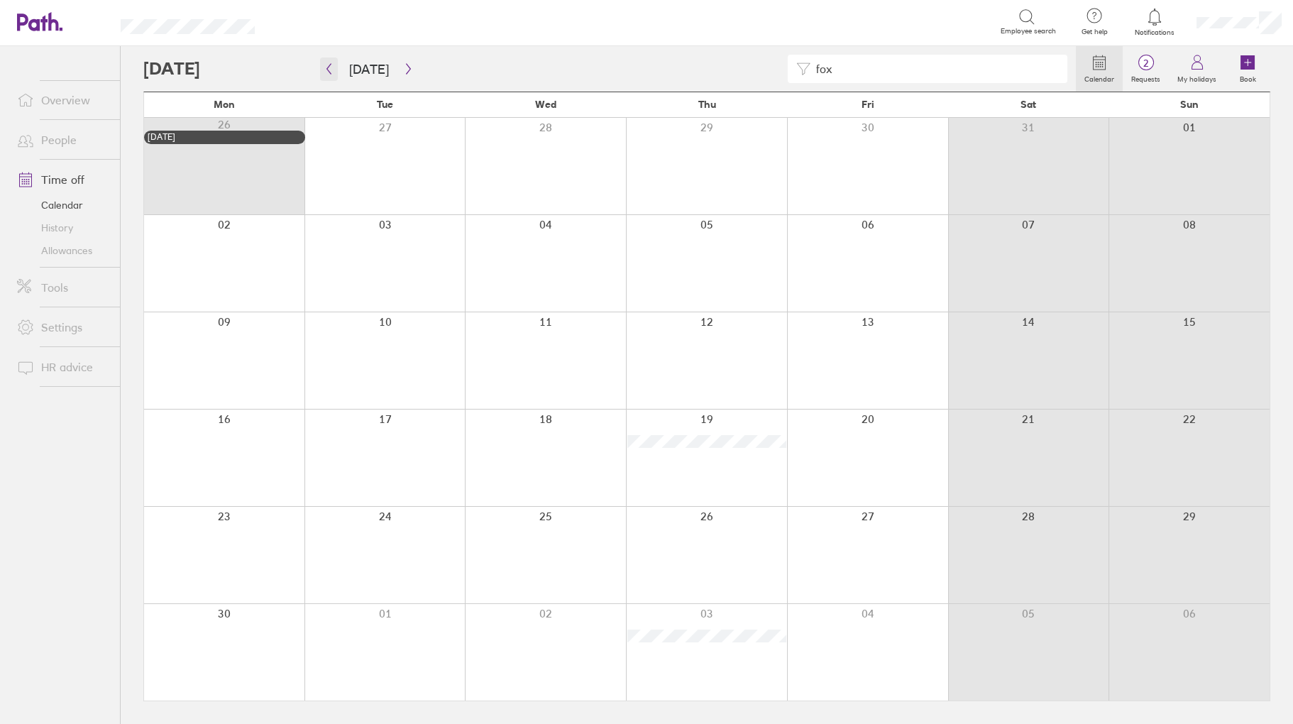
click at [332, 69] on icon "button" at bounding box center [329, 68] width 11 height 11
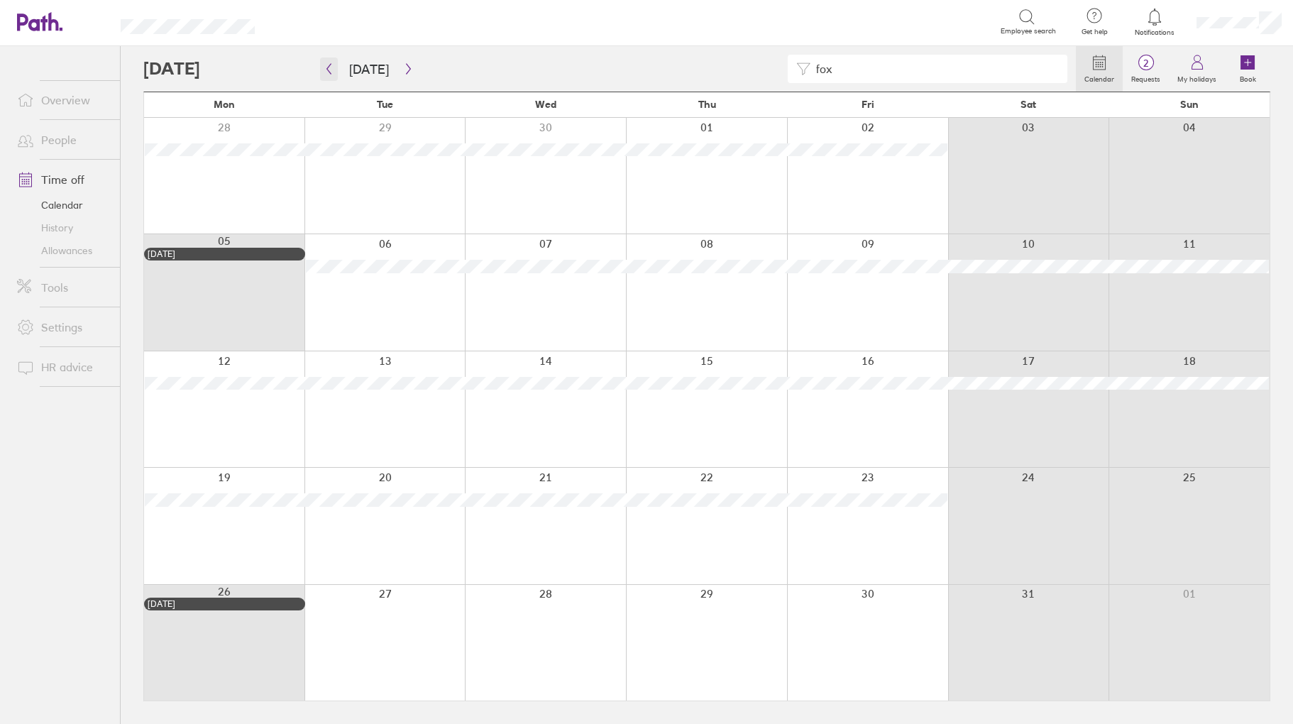
click at [332, 69] on icon "button" at bounding box center [329, 68] width 11 height 11
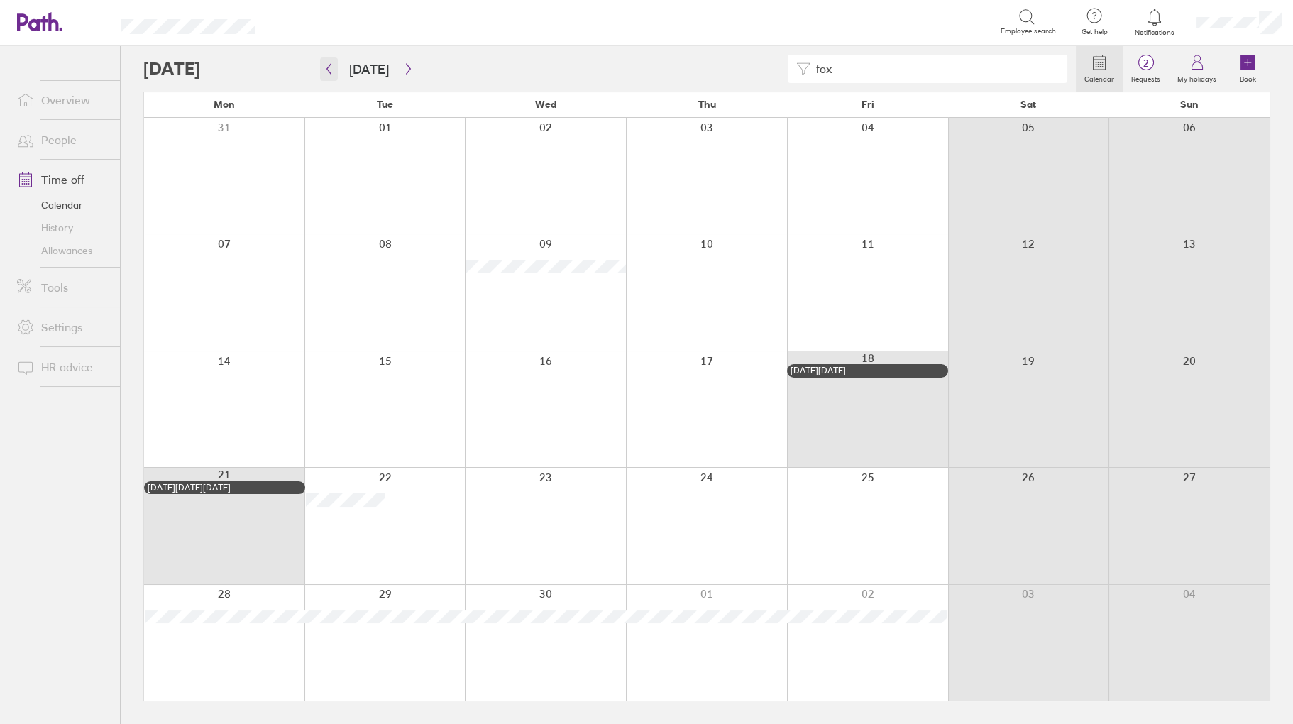
click at [332, 69] on icon "button" at bounding box center [329, 68] width 11 height 11
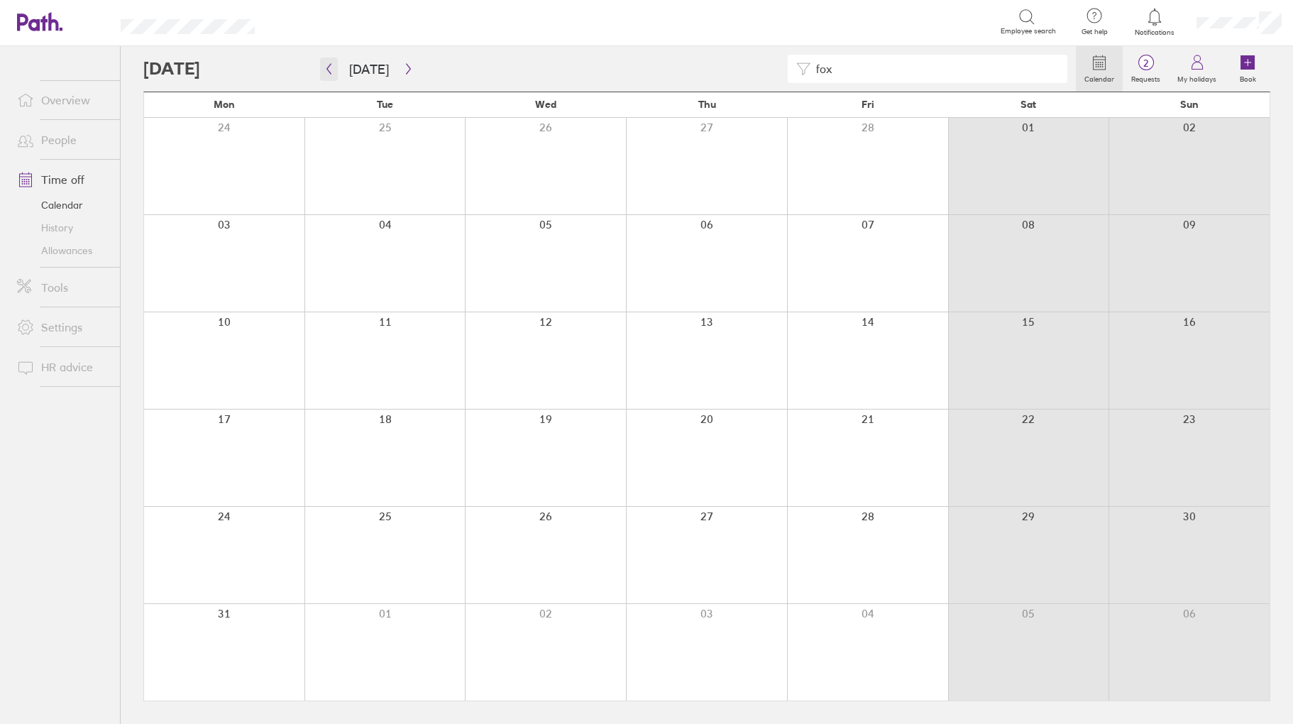
click at [332, 69] on icon "button" at bounding box center [329, 68] width 11 height 11
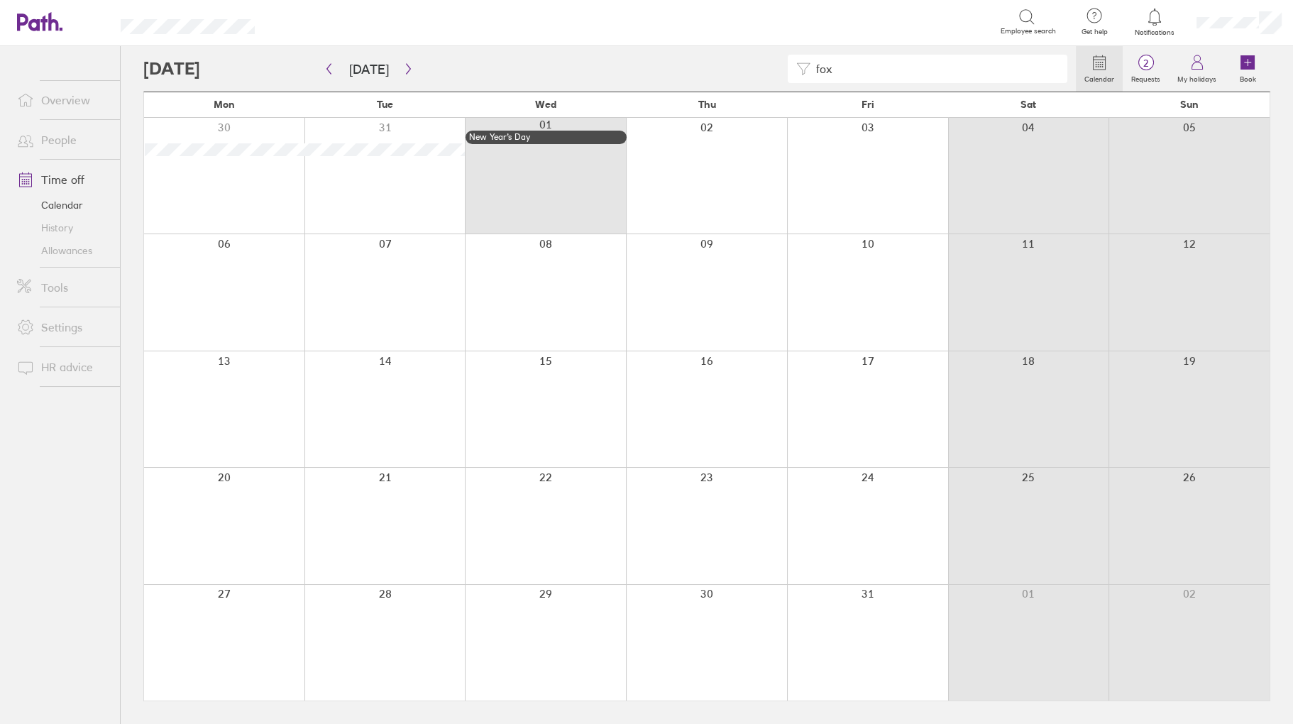
click at [65, 134] on link "People" at bounding box center [63, 140] width 114 height 28
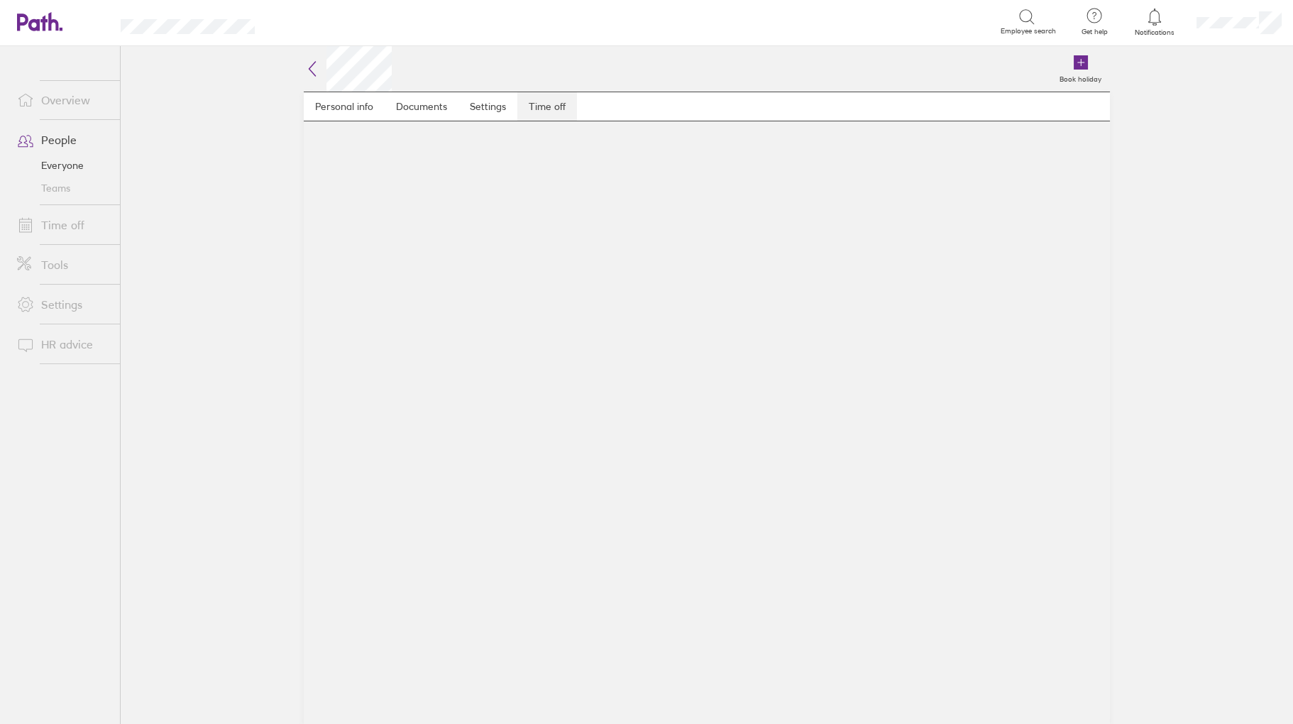
click at [552, 105] on link "Time off" at bounding box center [548, 106] width 60 height 28
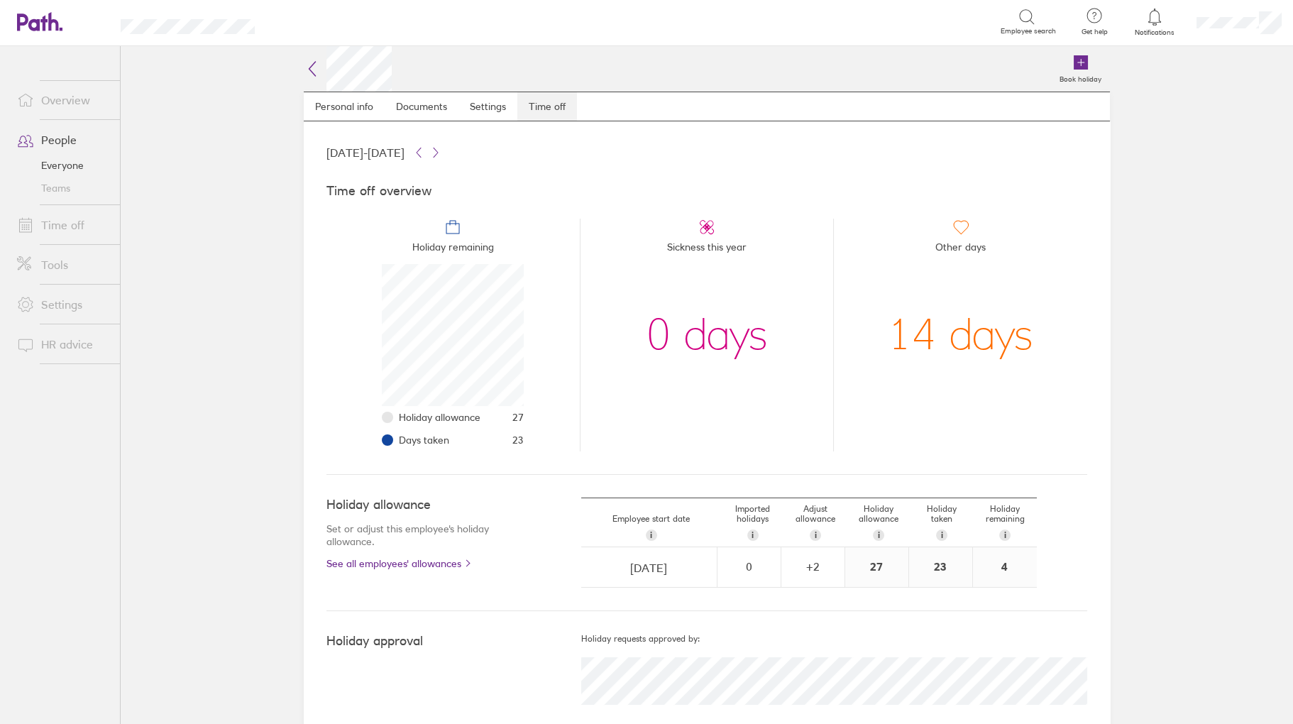
scroll to position [142, 142]
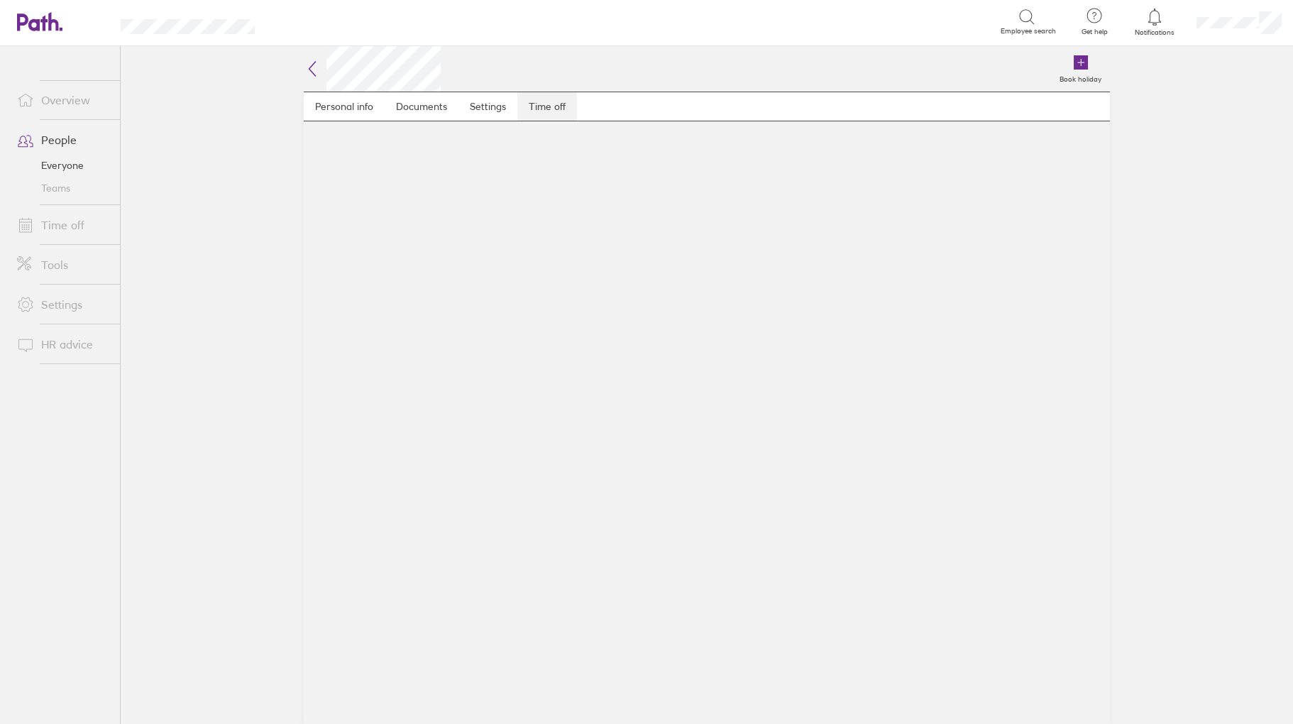
click at [552, 108] on link "Time off" at bounding box center [548, 106] width 60 height 28
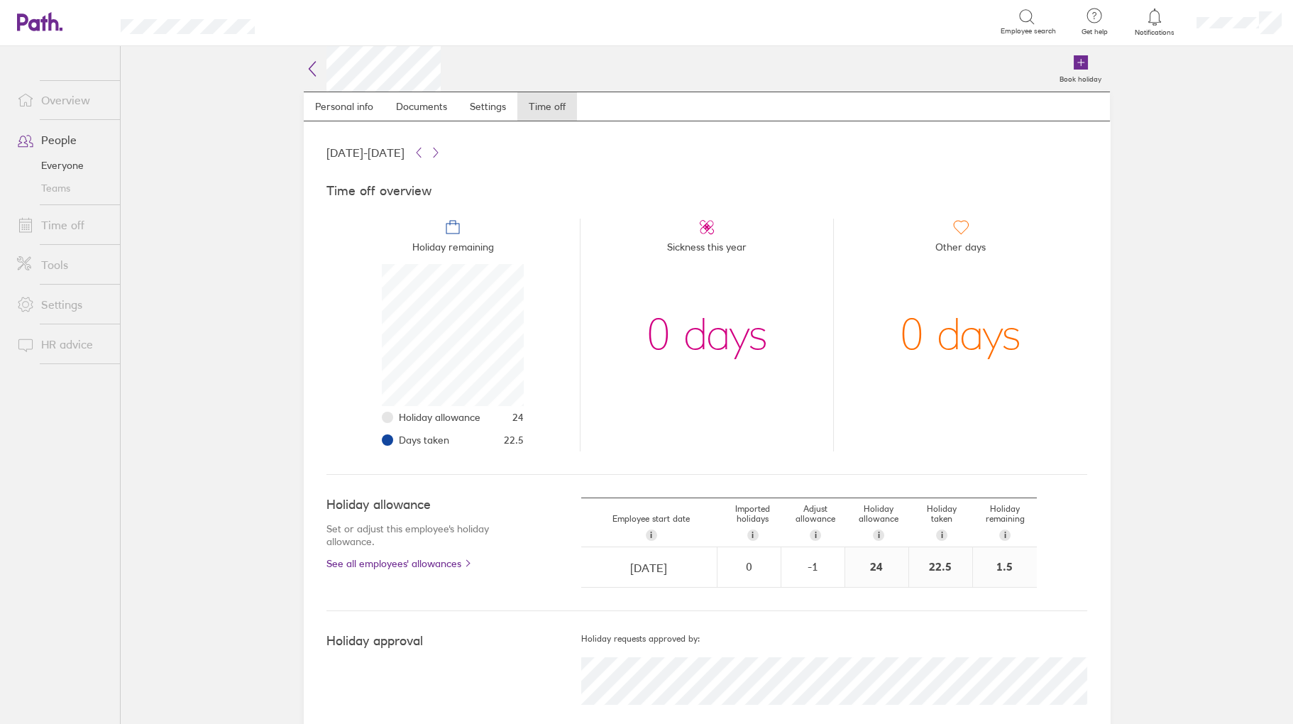
scroll to position [142, 142]
click at [71, 219] on link "Time off" at bounding box center [63, 225] width 114 height 28
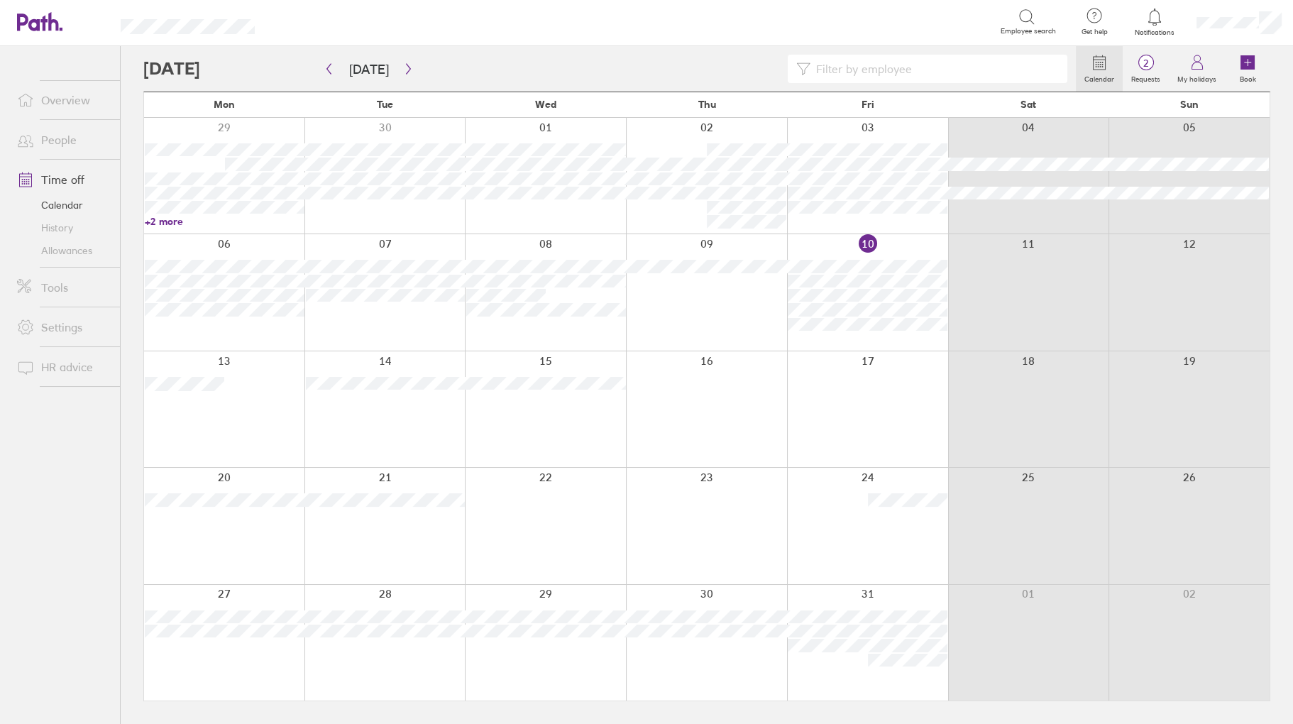
click at [851, 72] on input at bounding box center [935, 68] width 248 height 27
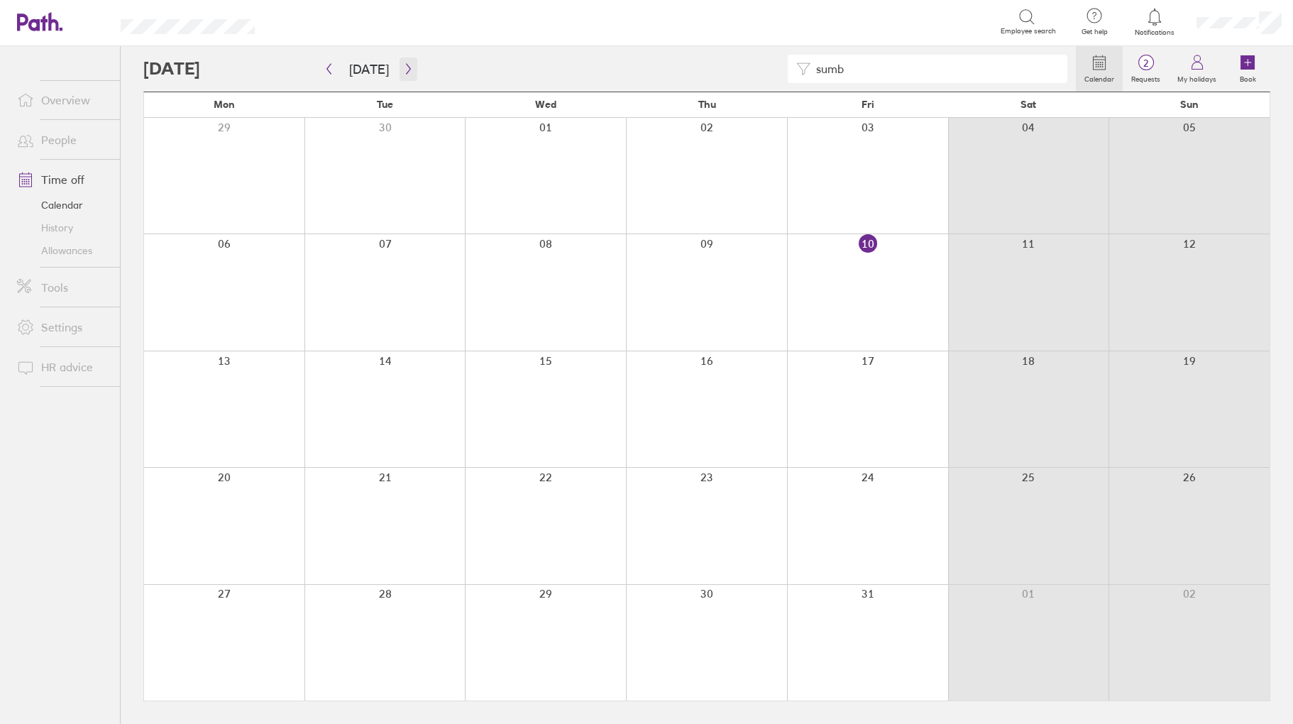
click at [400, 72] on button "button" at bounding box center [409, 69] width 18 height 23
click at [407, 71] on icon "button" at bounding box center [408, 68] width 11 height 11
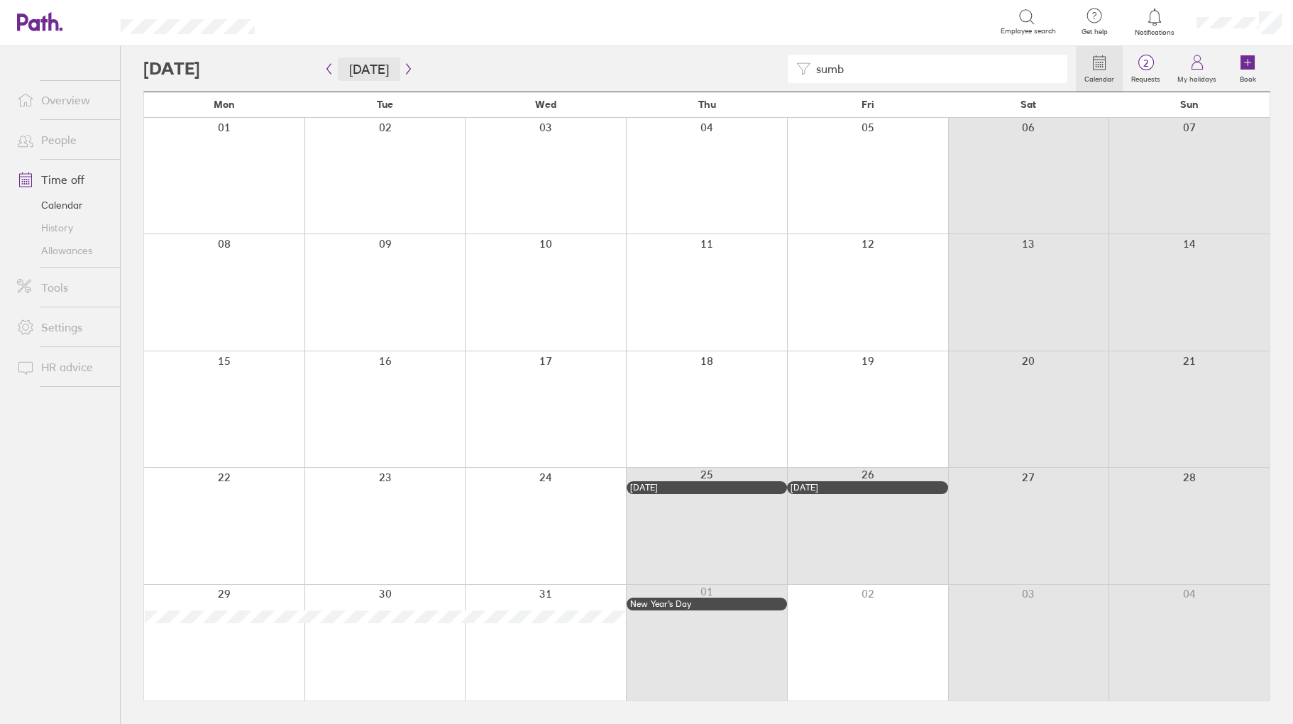
click at [370, 69] on button "[DATE]" at bounding box center [369, 69] width 62 height 23
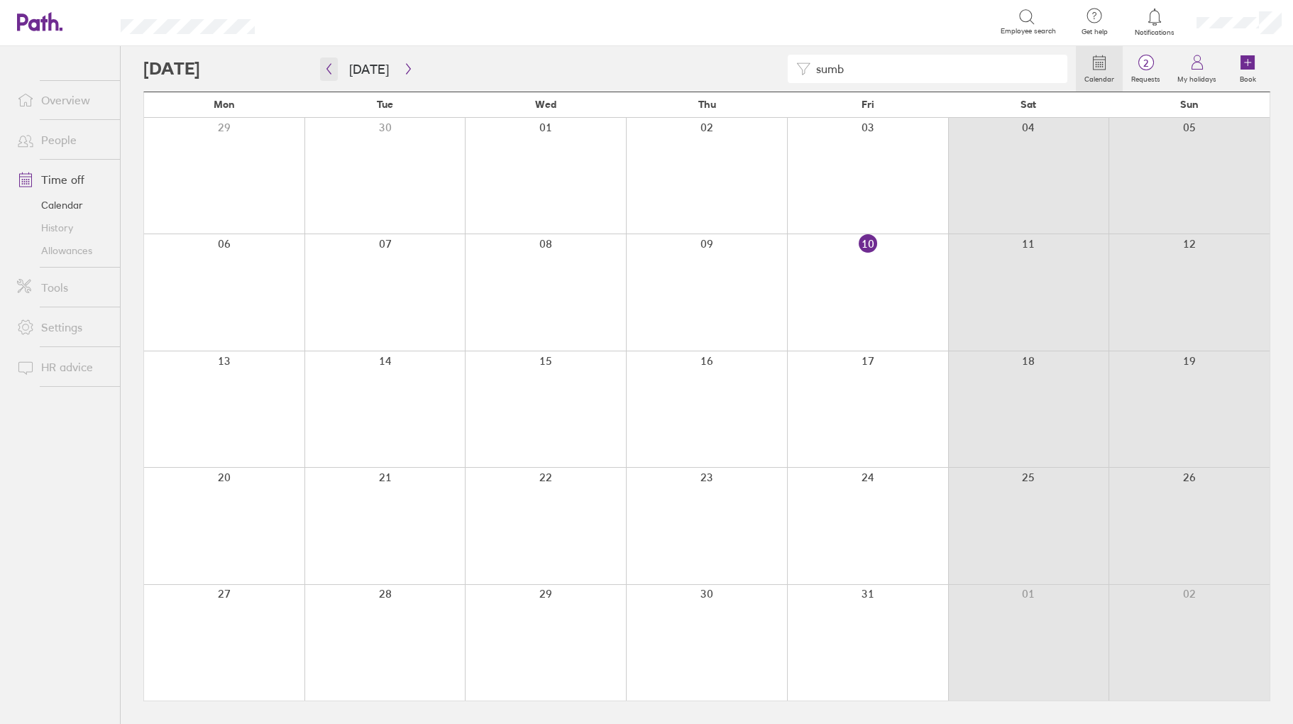
click at [326, 66] on icon "button" at bounding box center [329, 68] width 11 height 11
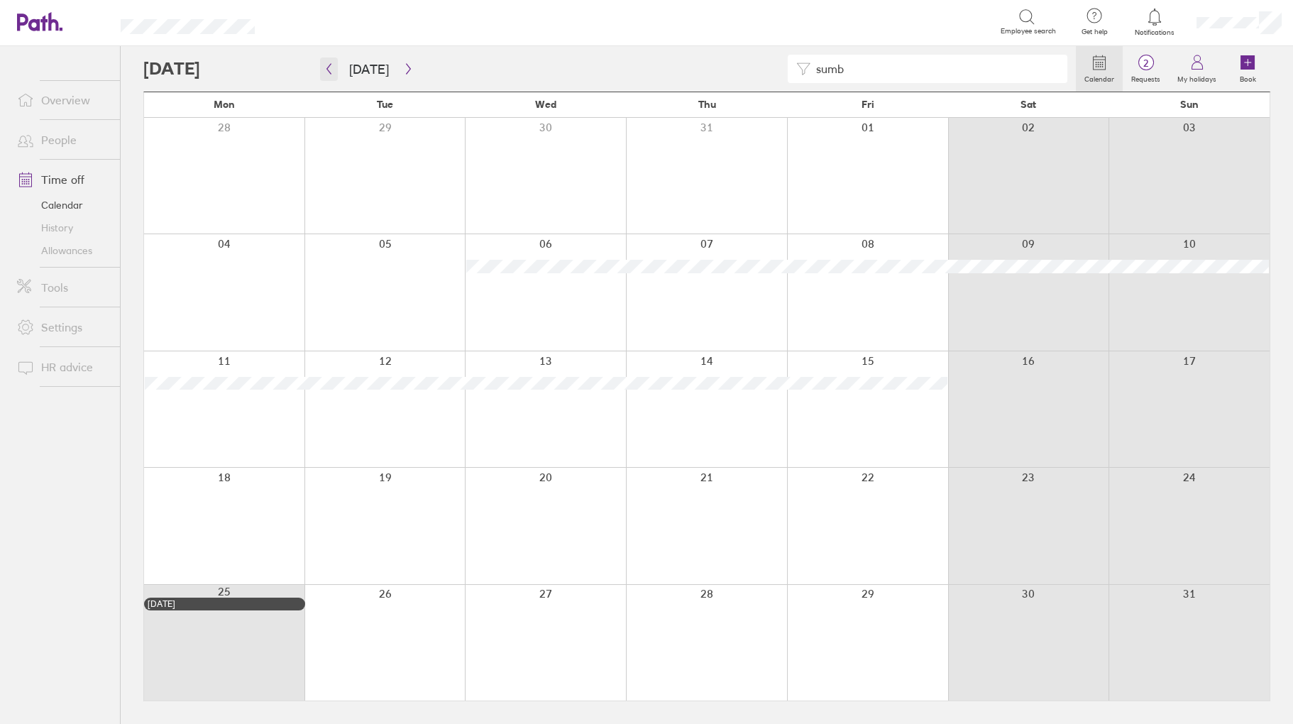
click at [329, 75] on button "button" at bounding box center [329, 69] width 18 height 23
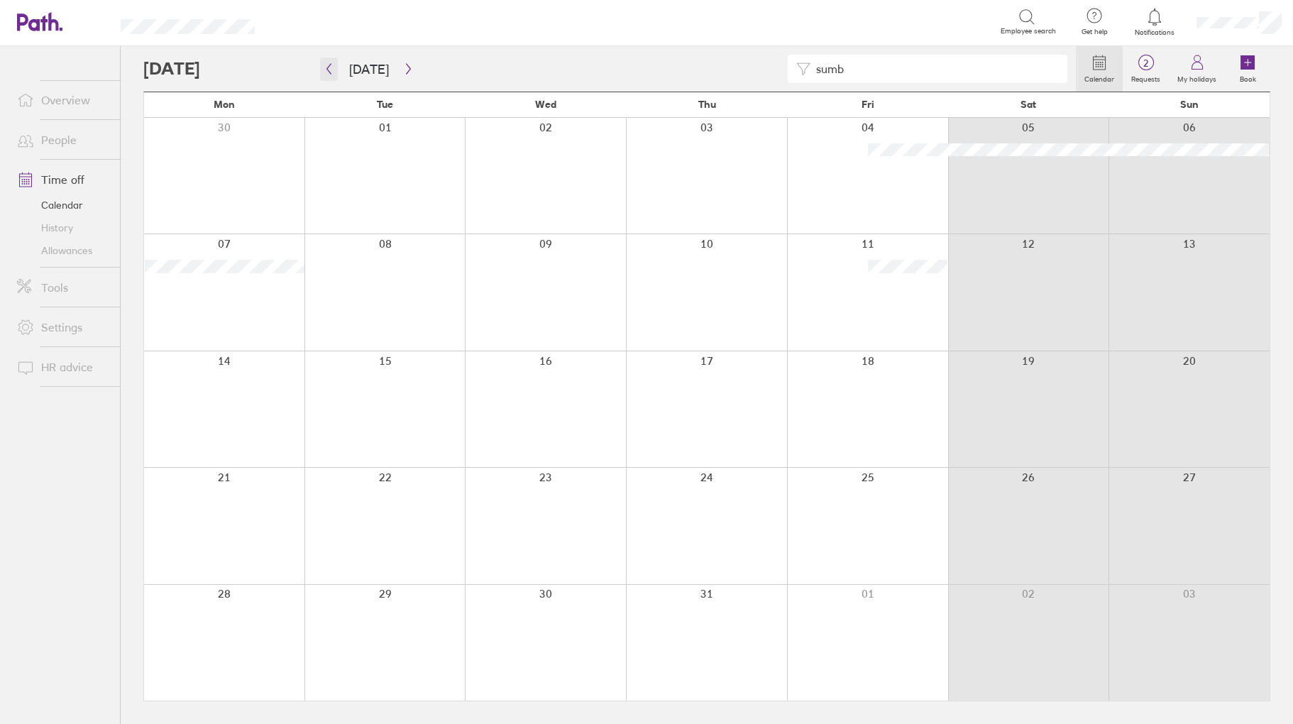
click at [324, 64] on icon "button" at bounding box center [329, 68] width 11 height 11
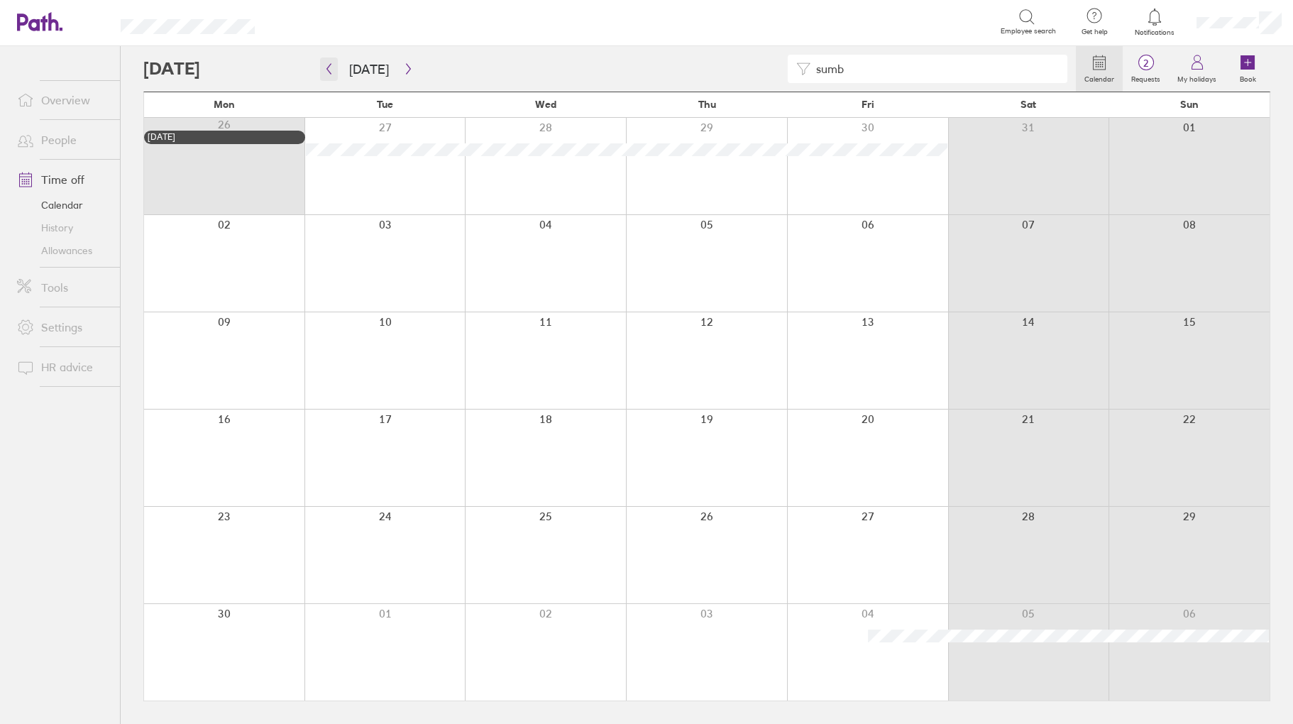
click at [332, 67] on icon "button" at bounding box center [329, 68] width 11 height 11
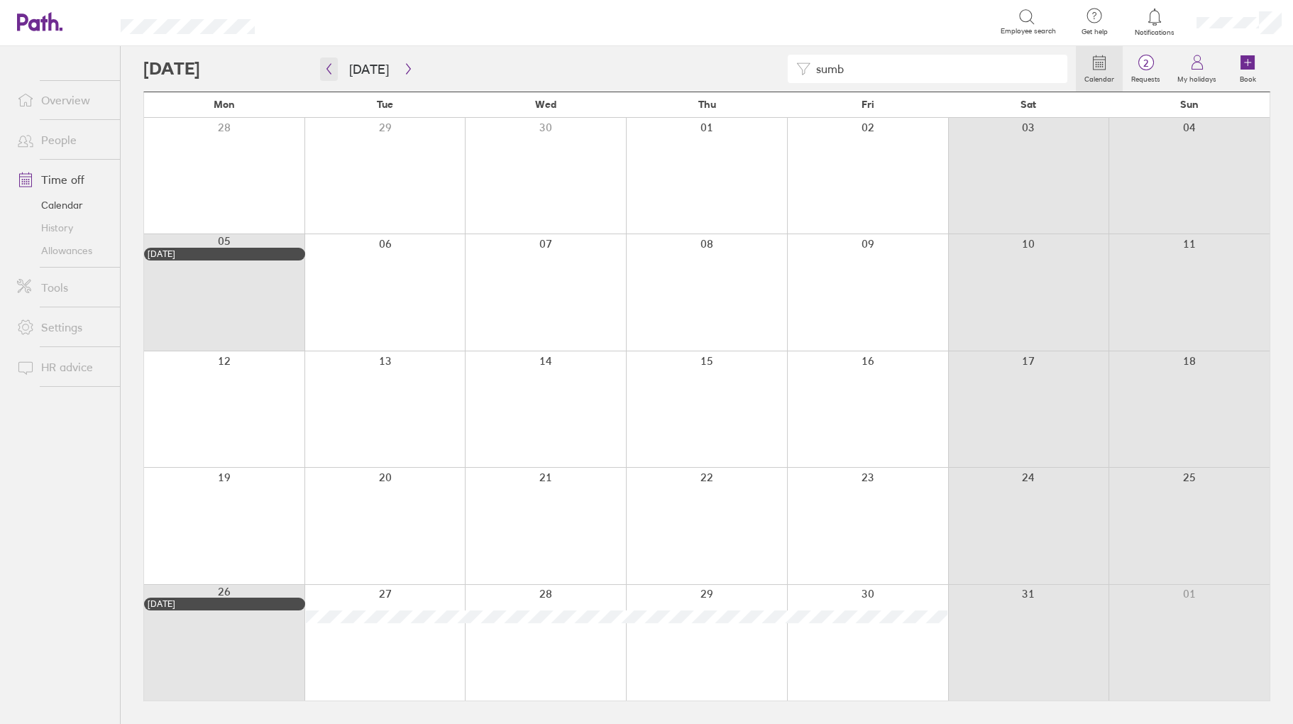
click at [332, 67] on icon "button" at bounding box center [329, 68] width 11 height 11
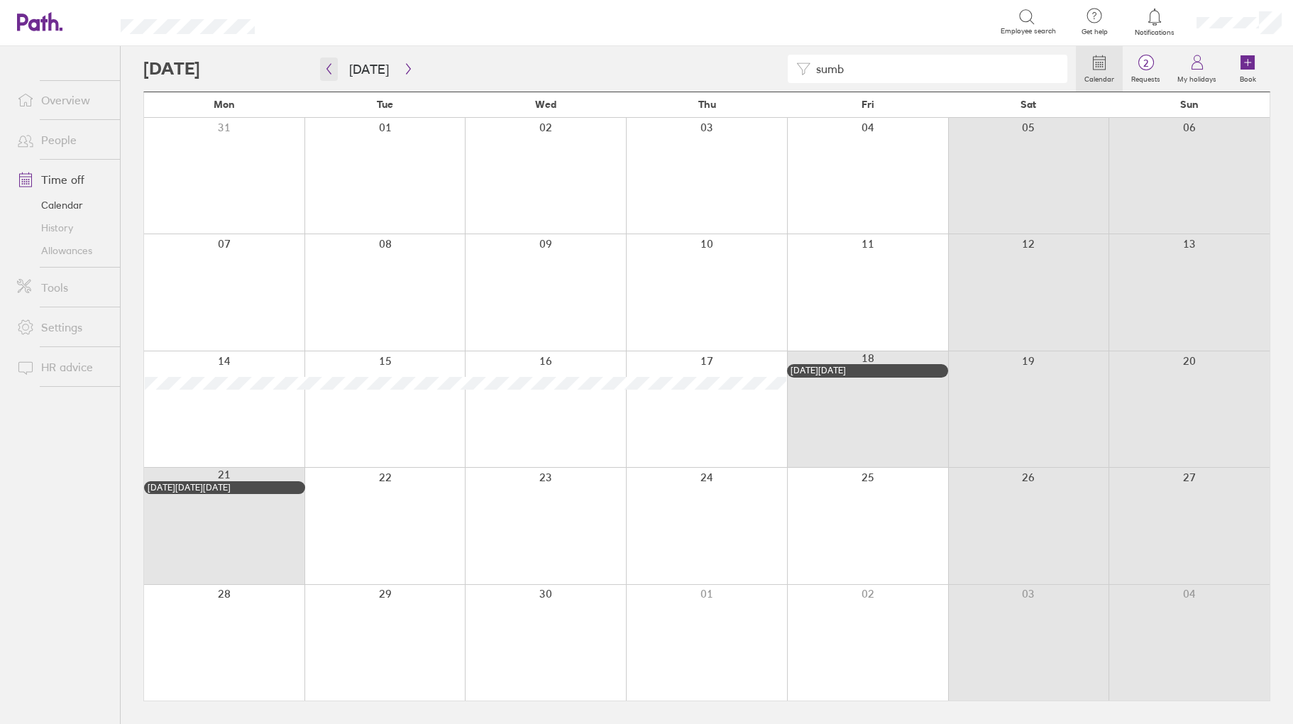
click at [332, 67] on icon "button" at bounding box center [329, 68] width 11 height 11
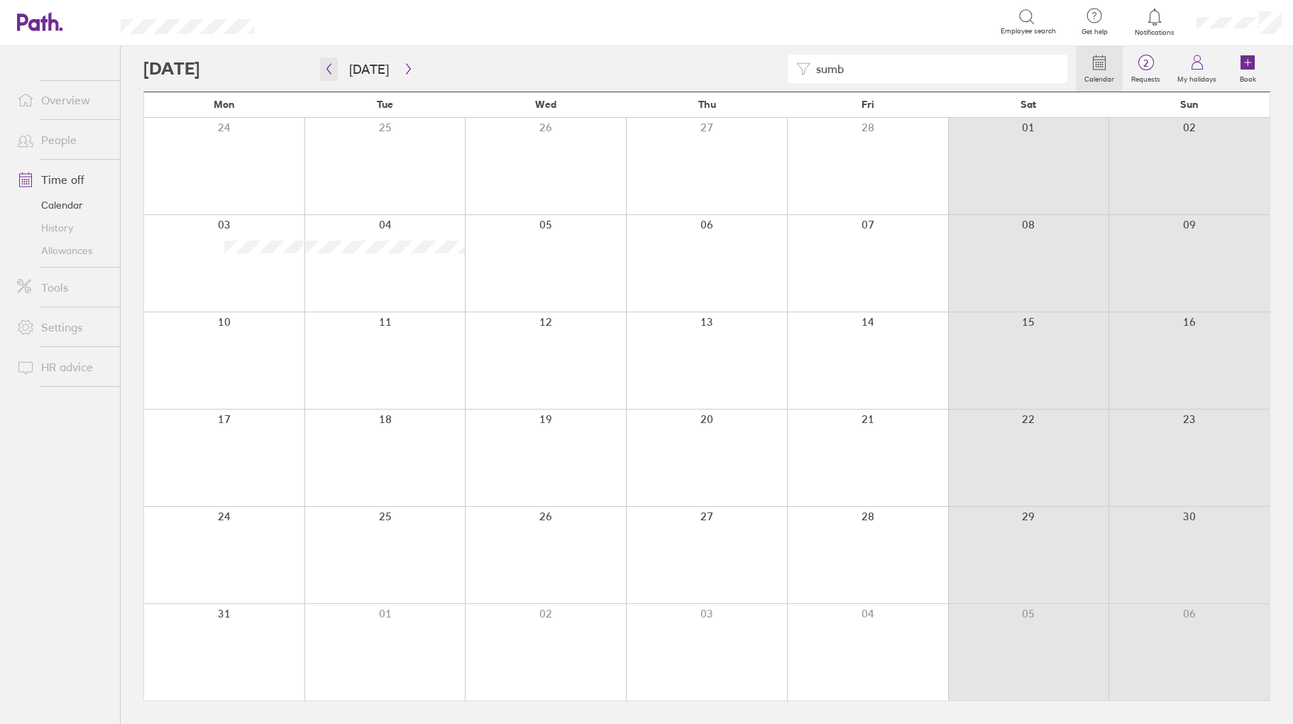
click at [332, 67] on icon "button" at bounding box center [329, 68] width 11 height 11
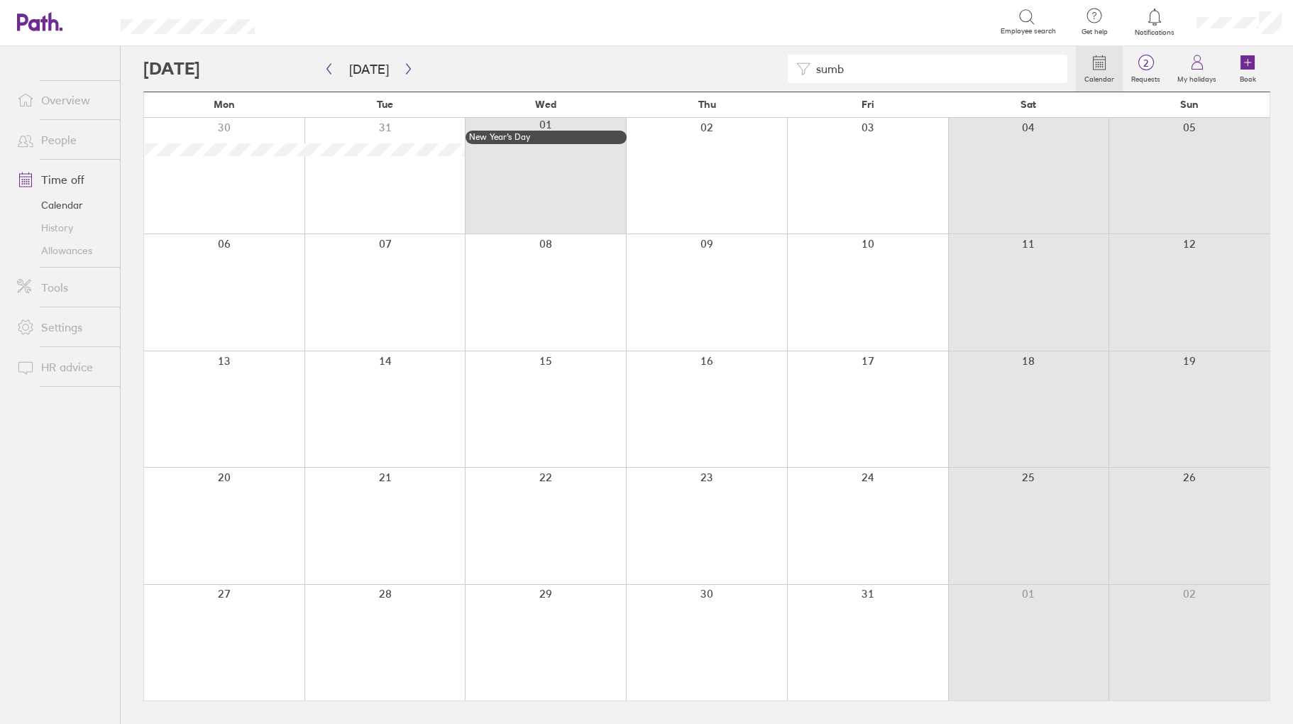
drag, startPoint x: 866, startPoint y: 66, endPoint x: 764, endPoint y: 62, distance: 102.3
click at [764, 62] on div "sumb" at bounding box center [609, 69] width 933 height 28
type input "plumb"
click at [407, 64] on icon "button" at bounding box center [408, 68] width 11 height 11
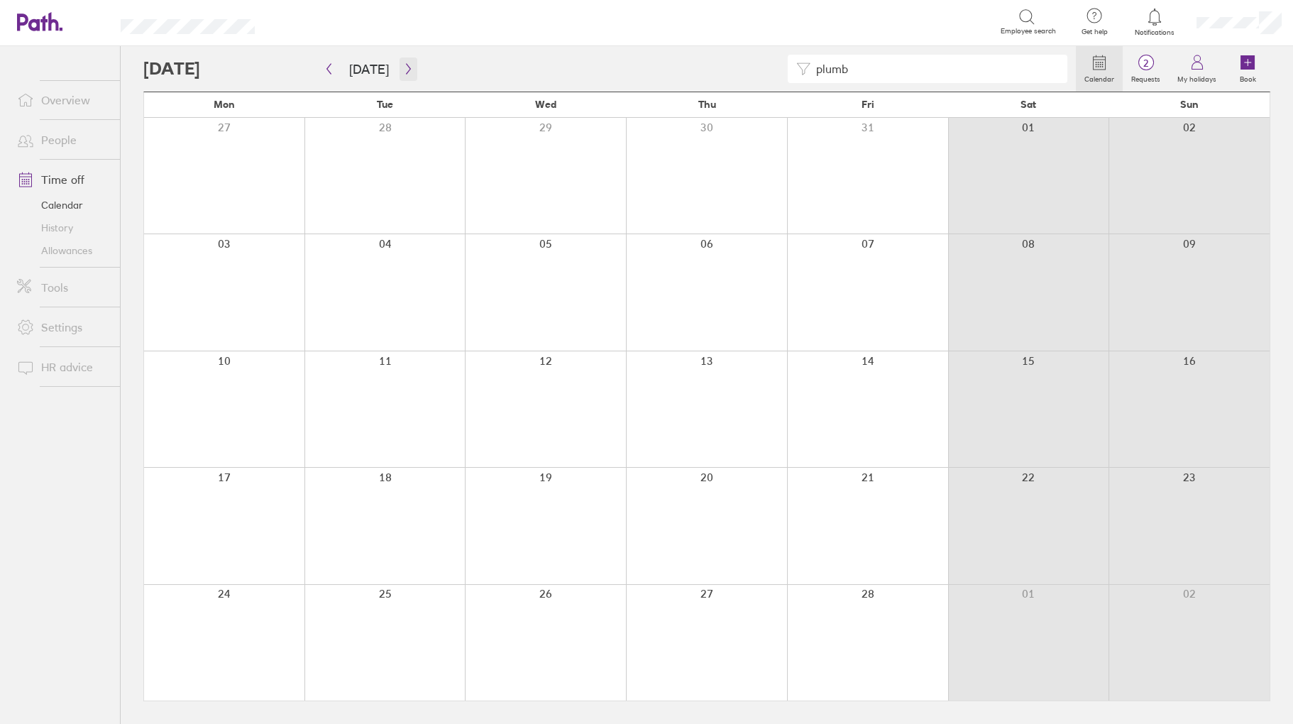
click at [407, 64] on icon "button" at bounding box center [408, 68] width 11 height 11
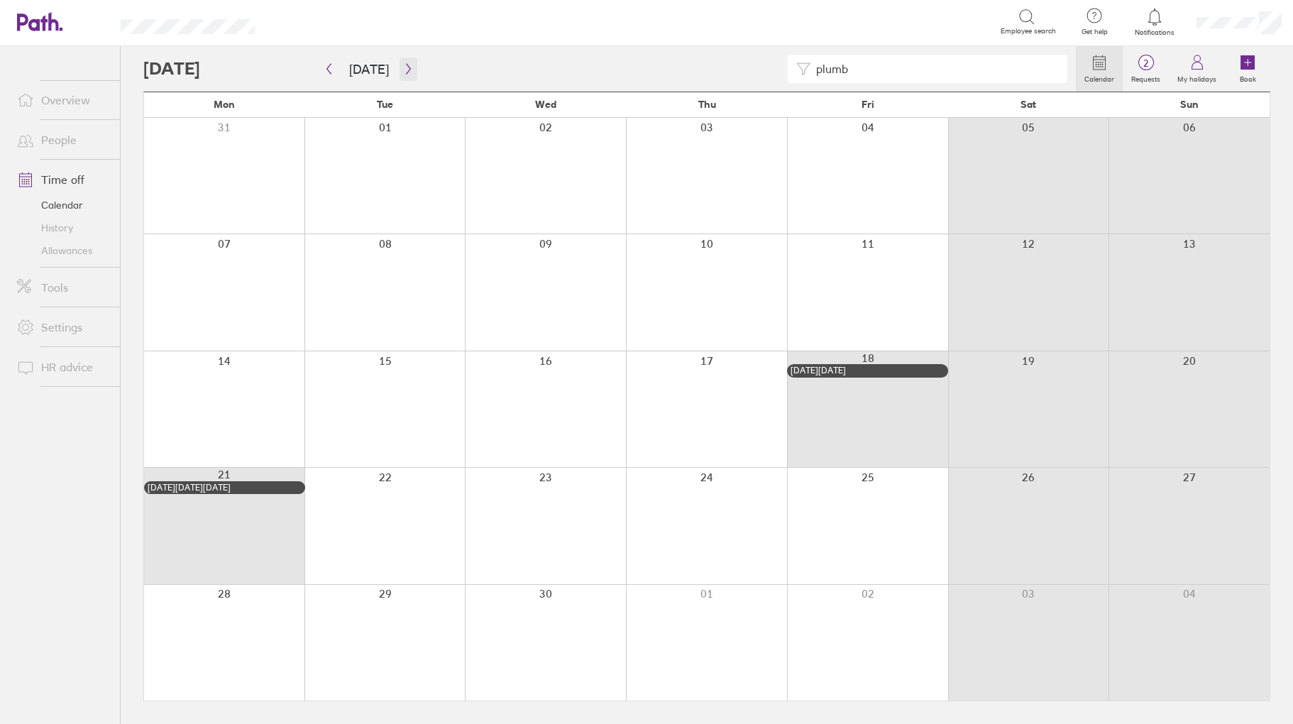
click at [407, 64] on icon "button" at bounding box center [408, 68] width 11 height 11
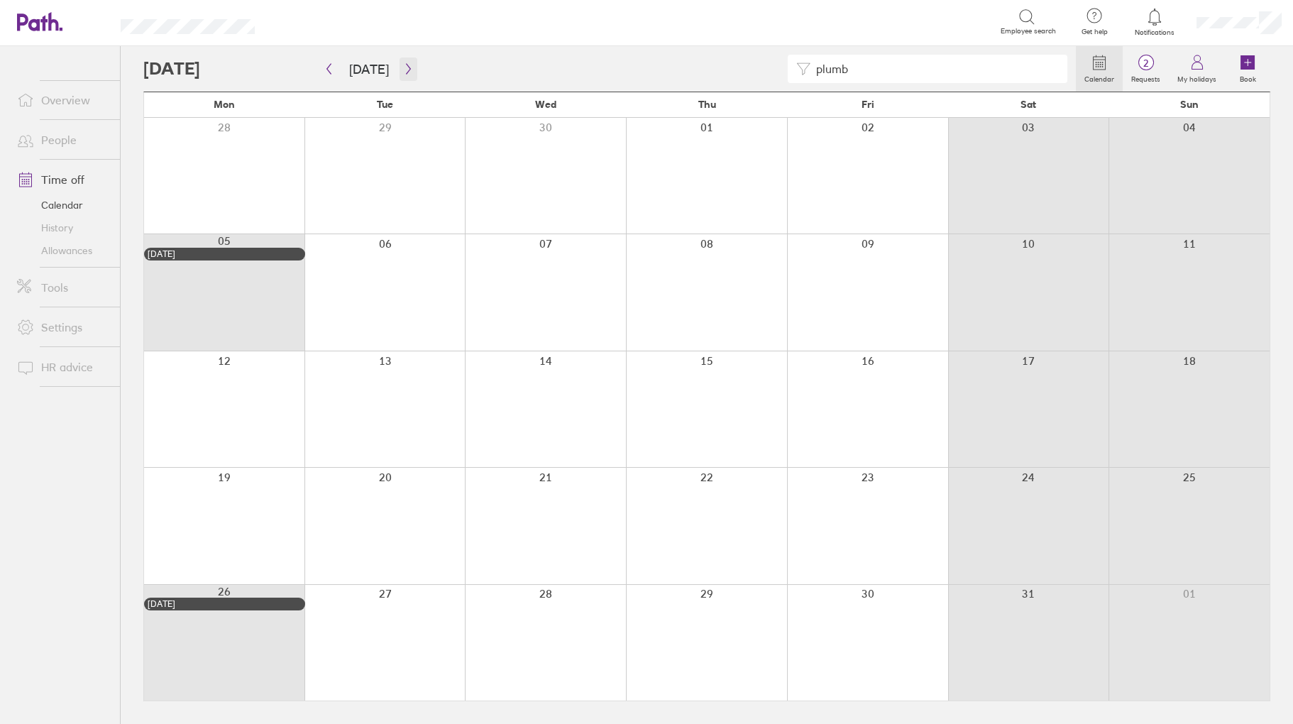
click at [407, 64] on icon "button" at bounding box center [408, 68] width 11 height 11
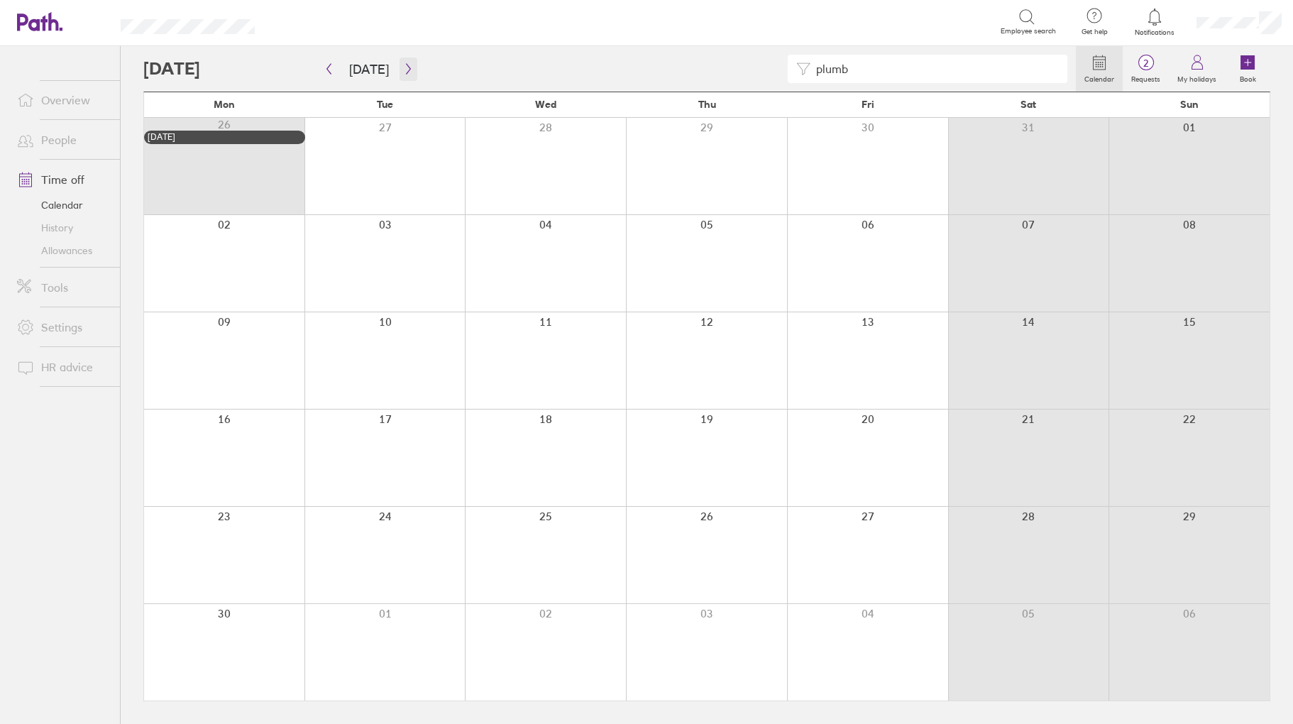
click at [407, 64] on icon "button" at bounding box center [408, 68] width 11 height 11
